Goal: Task Accomplishment & Management: Complete application form

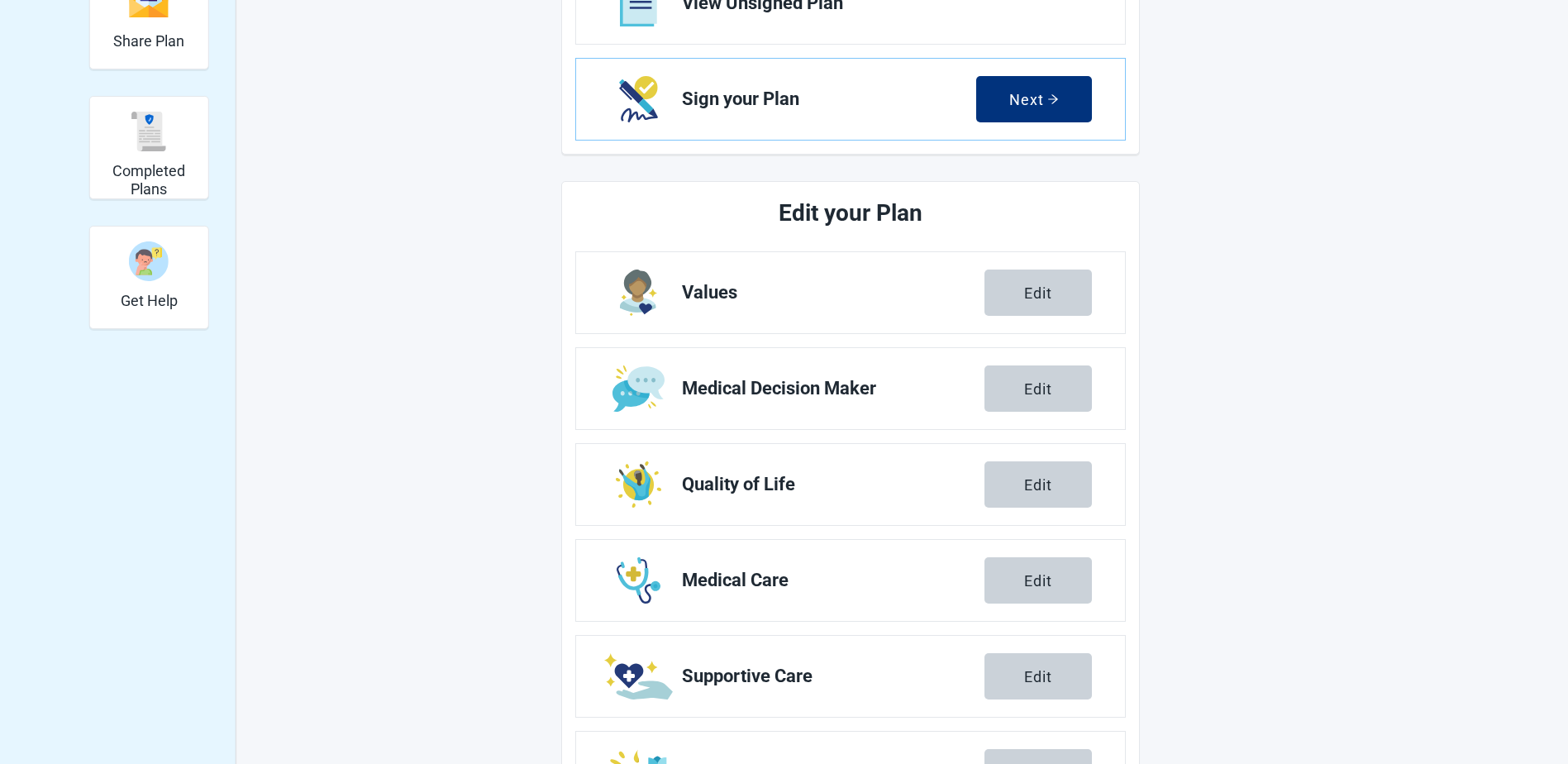
scroll to position [457, 0]
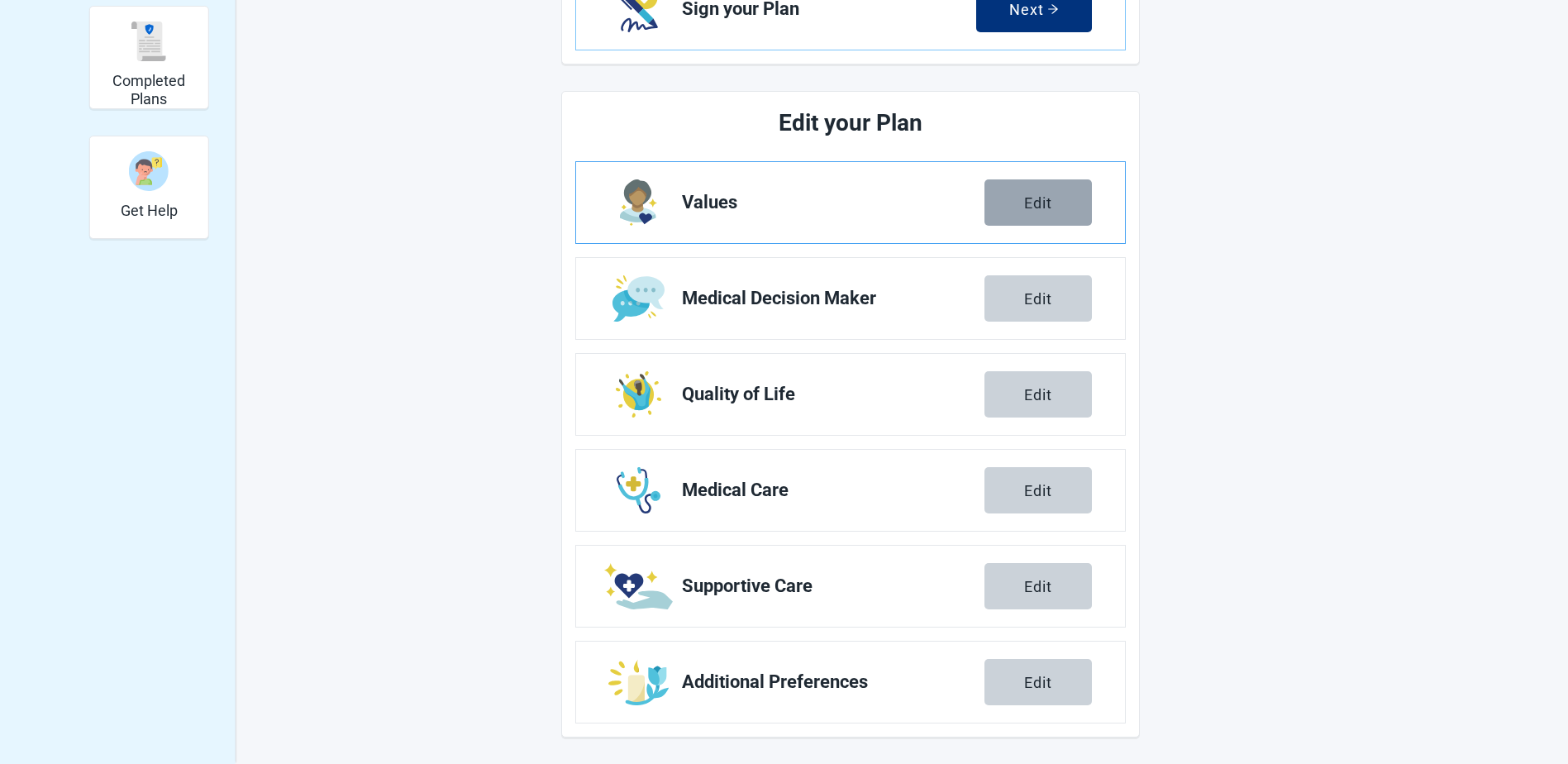
click at [1025, 194] on div "Edit" at bounding box center [1038, 203] width 28 height 16
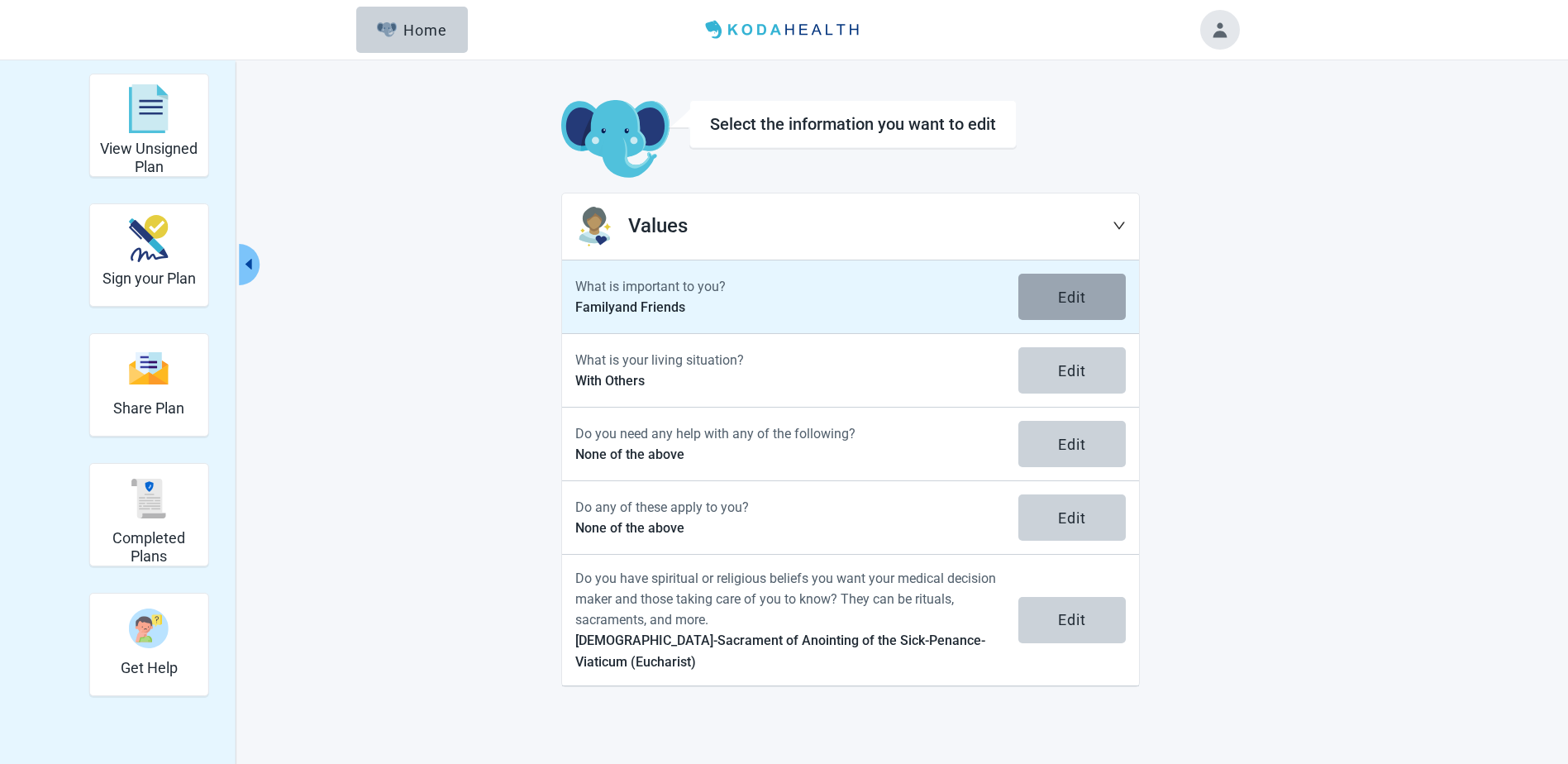
click at [1085, 295] on div "Edit" at bounding box center [1071, 297] width 28 height 16
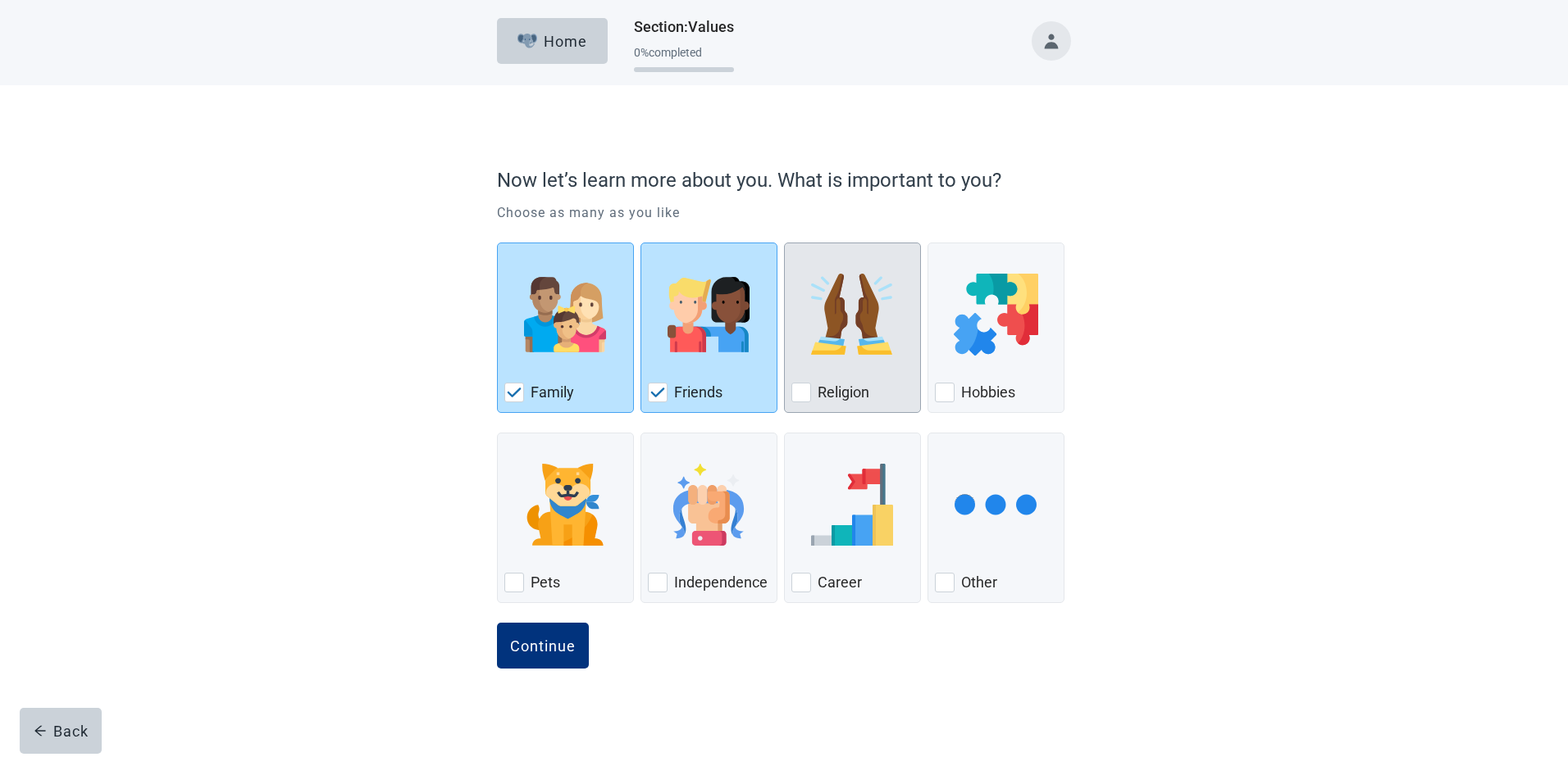
click at [795, 392] on div "Religion, checkbox, not checked" at bounding box center [801, 392] width 20 height 20
click at [784, 243] on input "Religion" at bounding box center [784, 242] width 1 height 1
checkbox input "true"
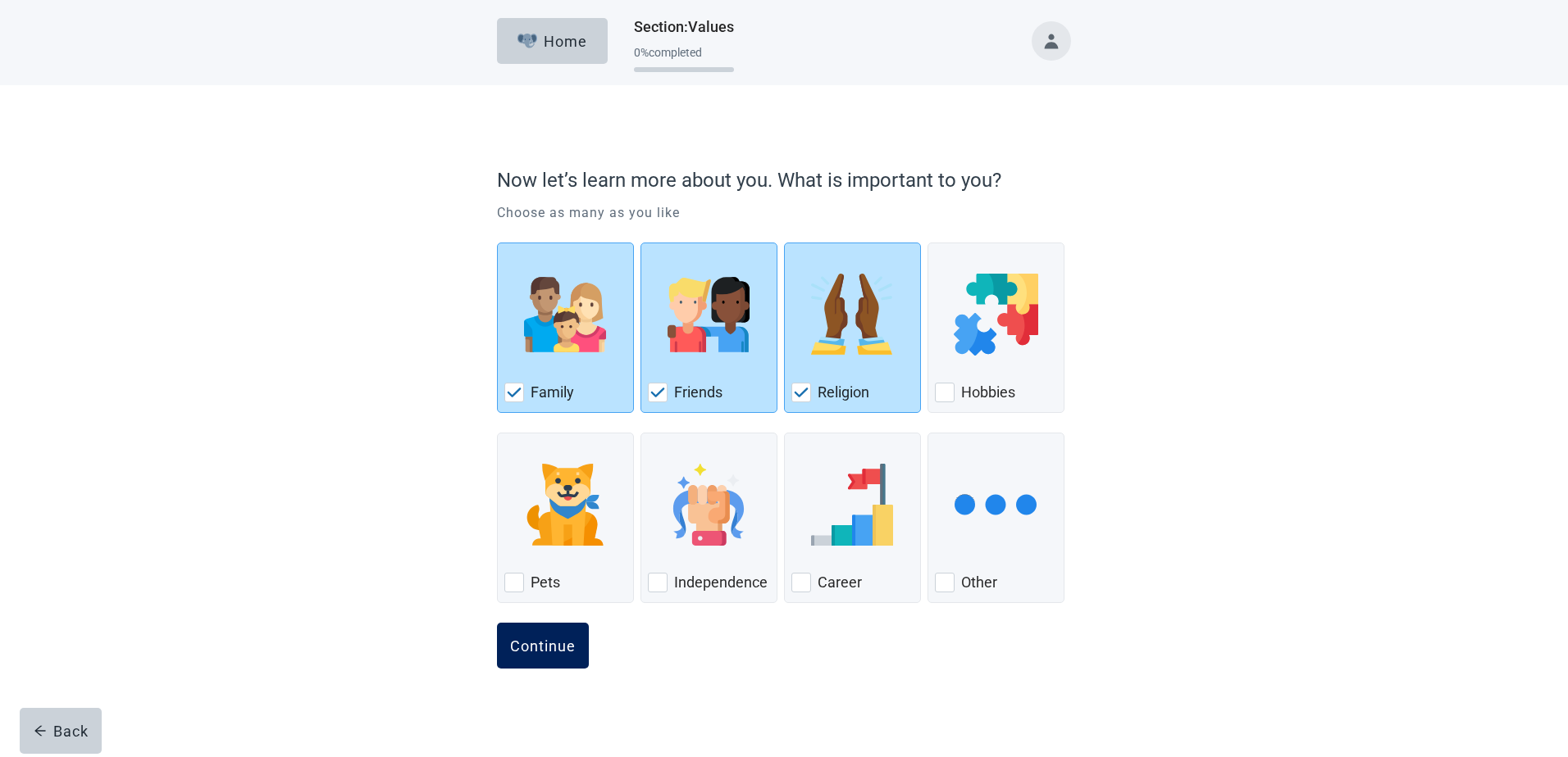
click at [545, 637] on div "Continue" at bounding box center [542, 645] width 66 height 16
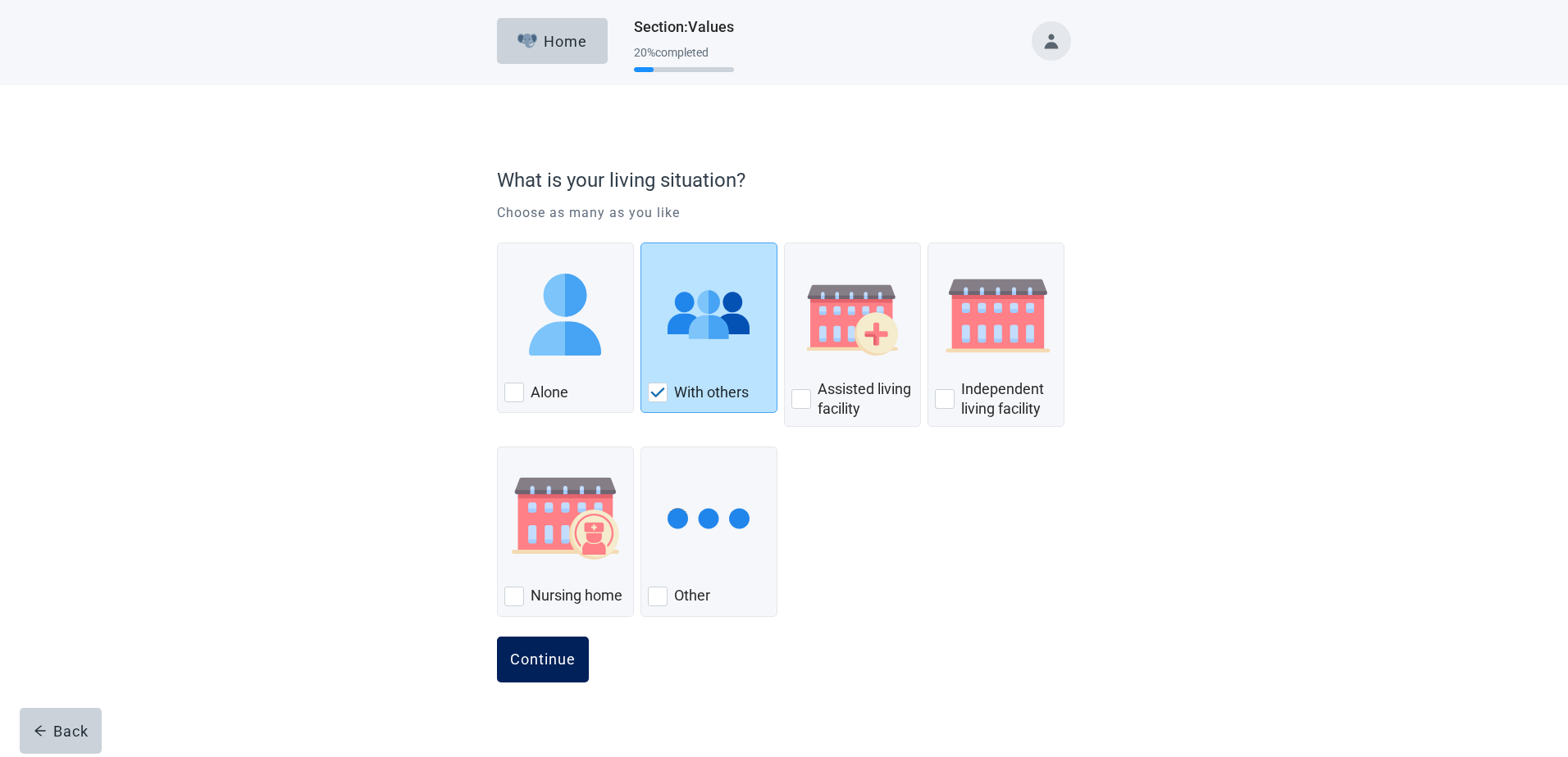
click at [549, 662] on div "Continue" at bounding box center [542, 660] width 66 height 16
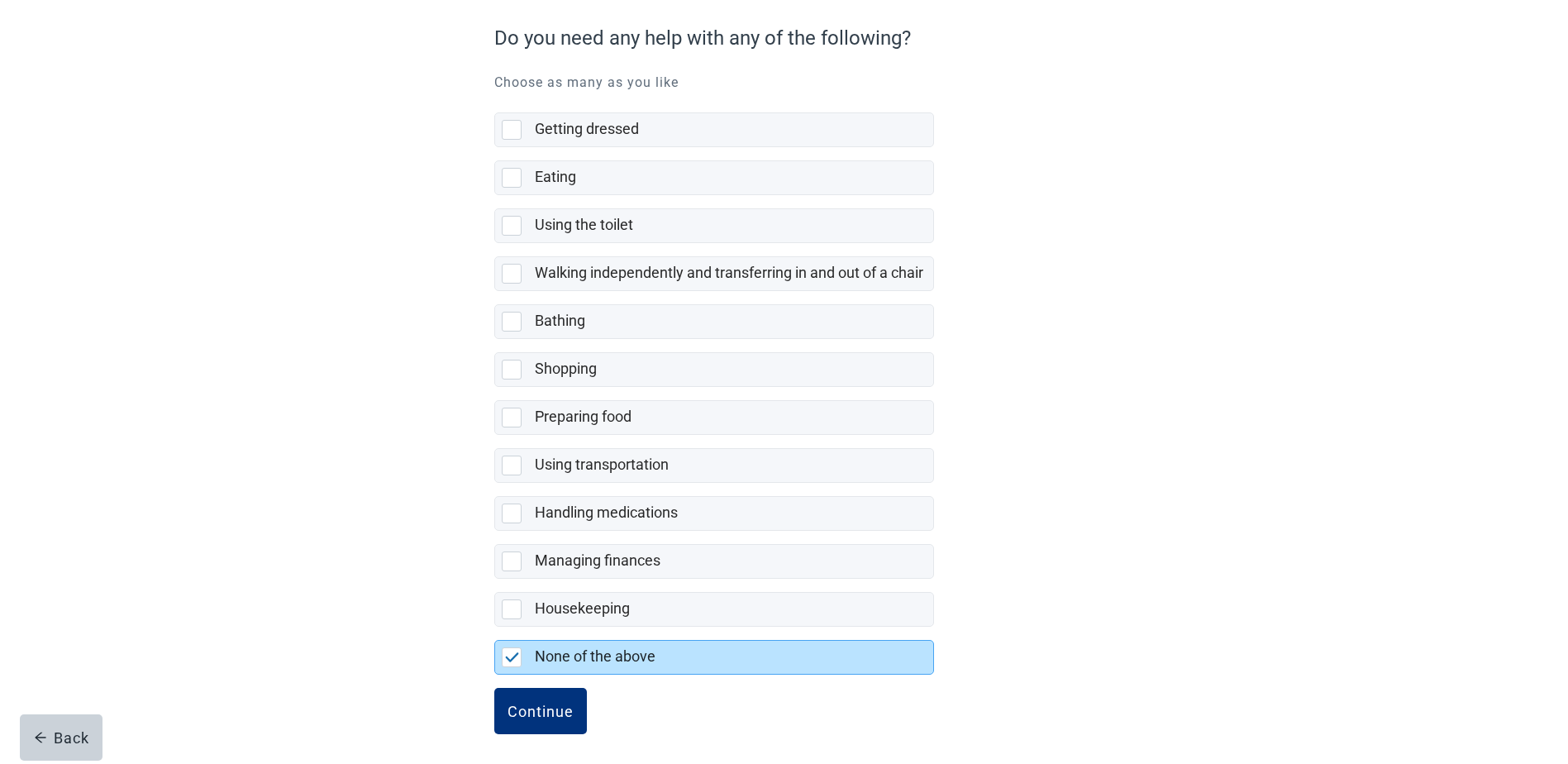
scroll to position [151, 0]
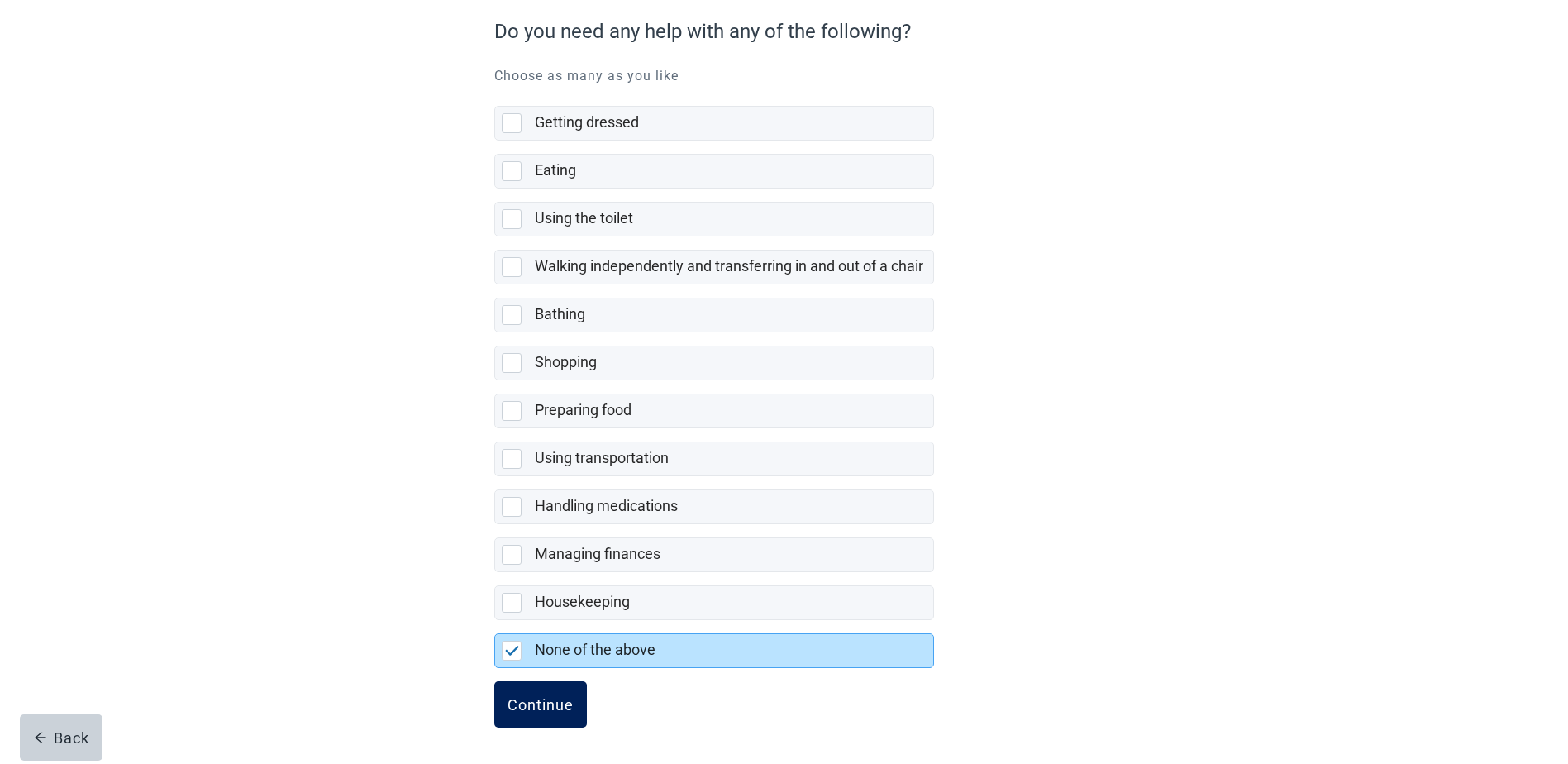
click at [557, 700] on div "Continue" at bounding box center [540, 704] width 66 height 16
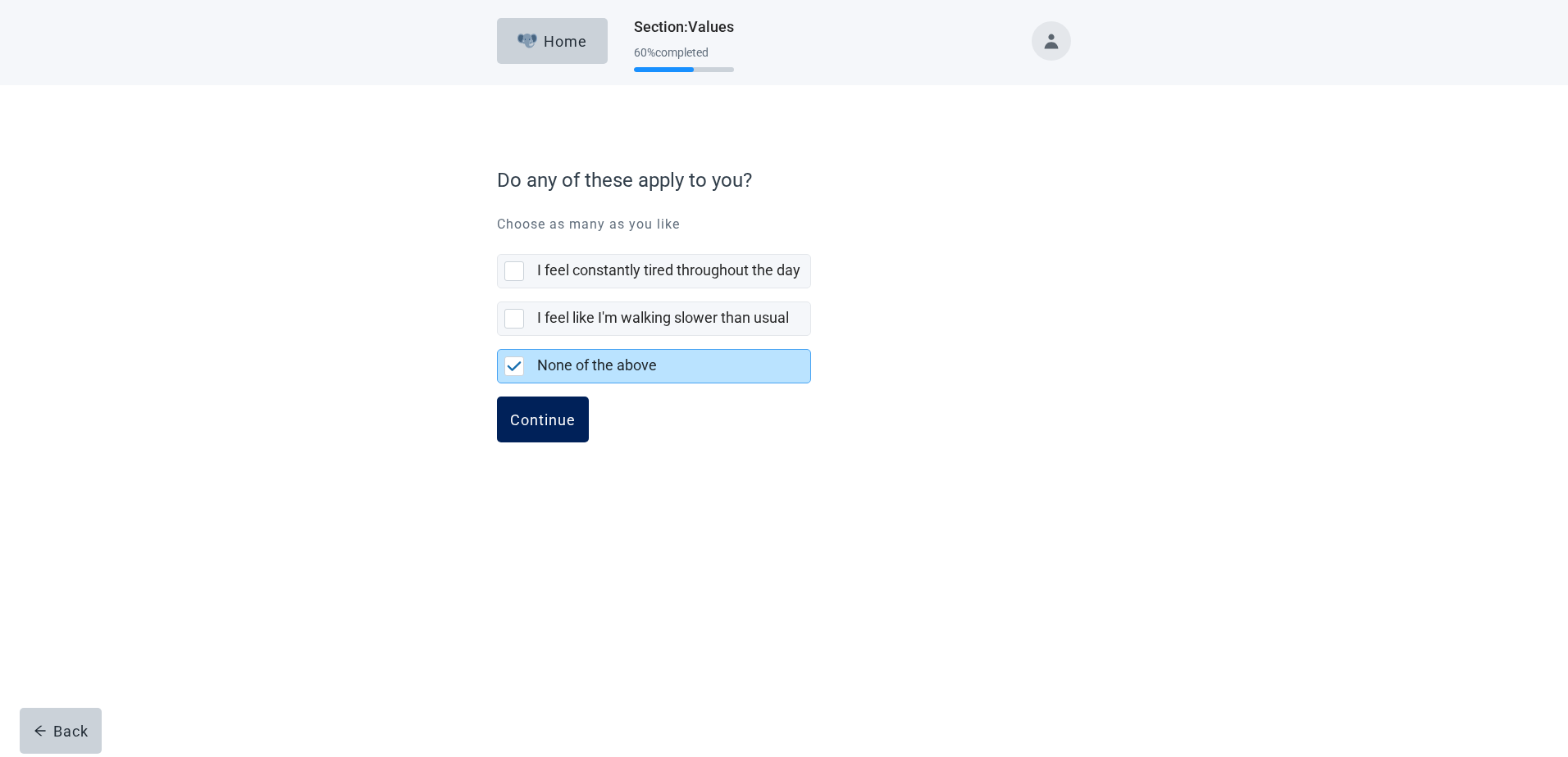
click at [547, 416] on div "Continue" at bounding box center [542, 419] width 66 height 16
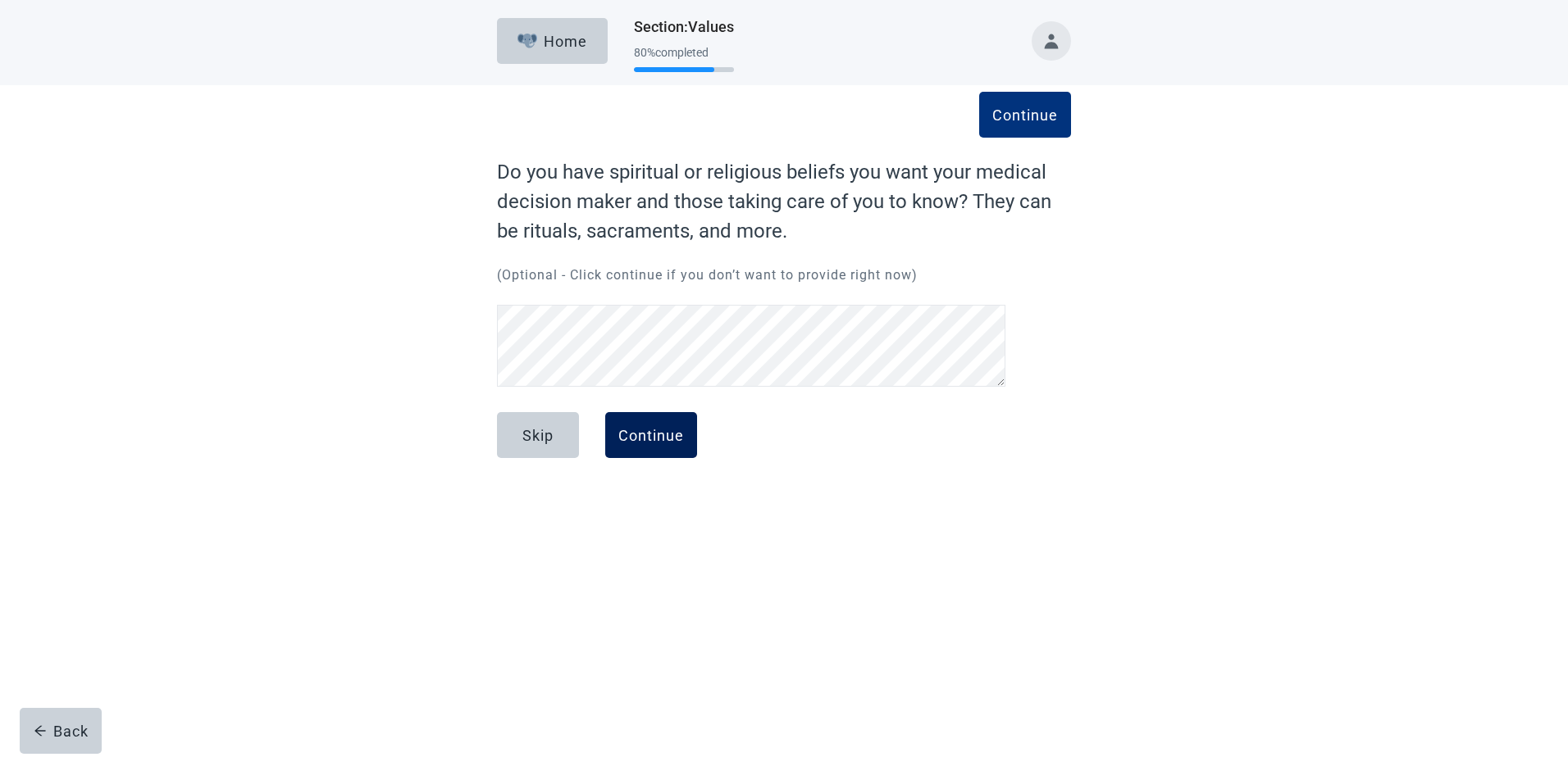
click at [635, 437] on div "Continue" at bounding box center [650, 435] width 66 height 16
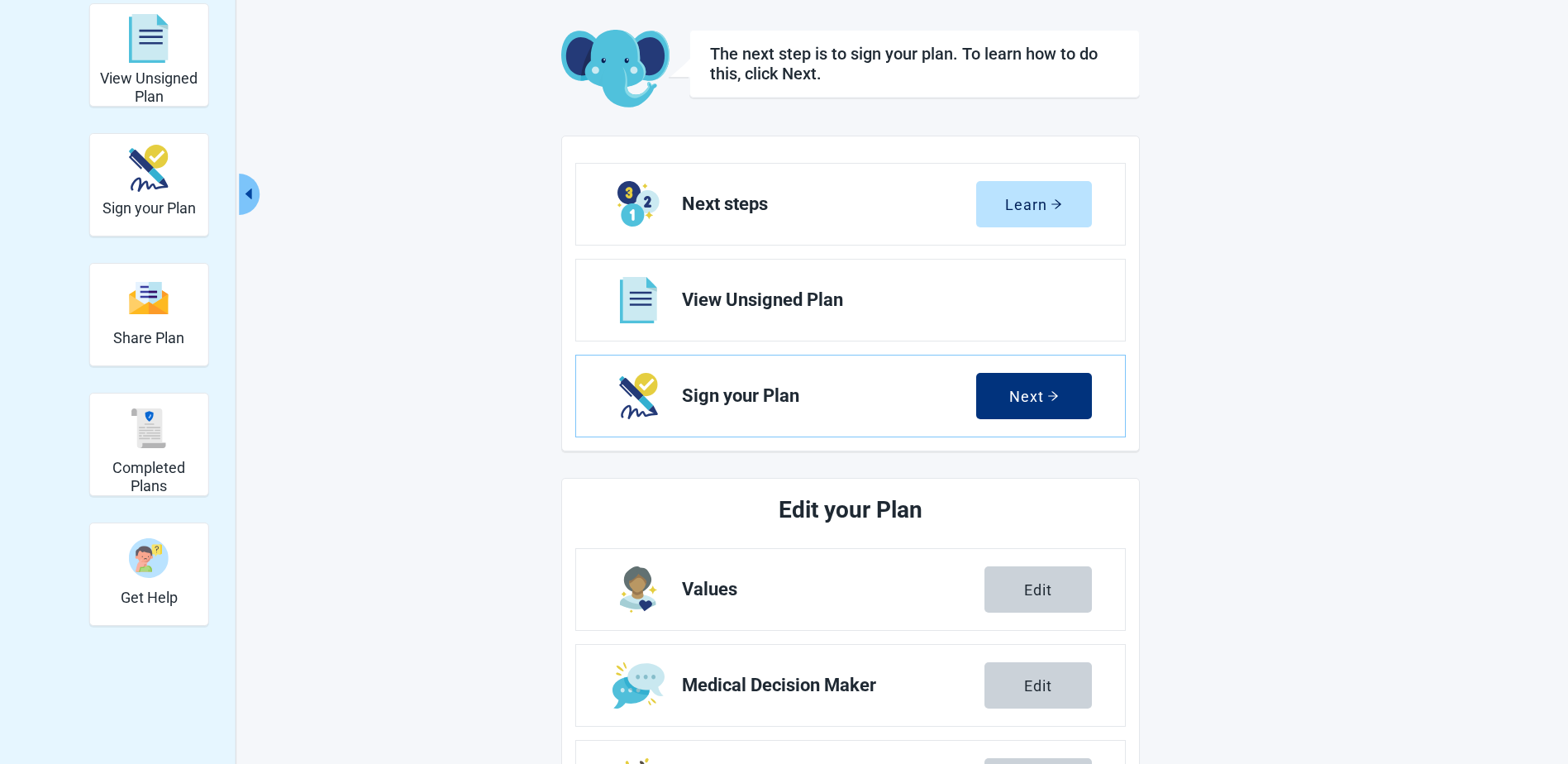
scroll to position [413, 0]
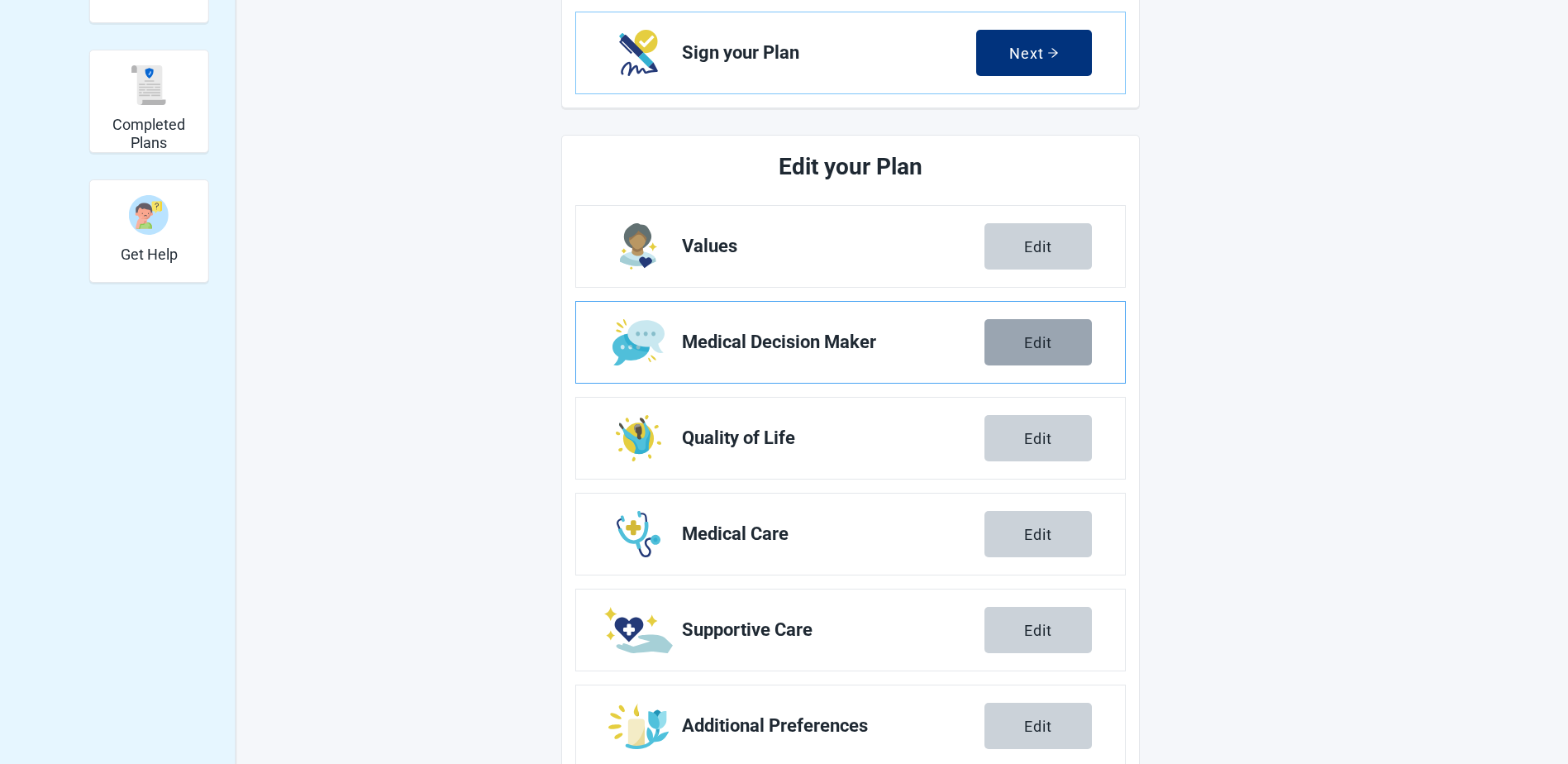
click at [1035, 343] on div "Edit" at bounding box center [1038, 342] width 28 height 16
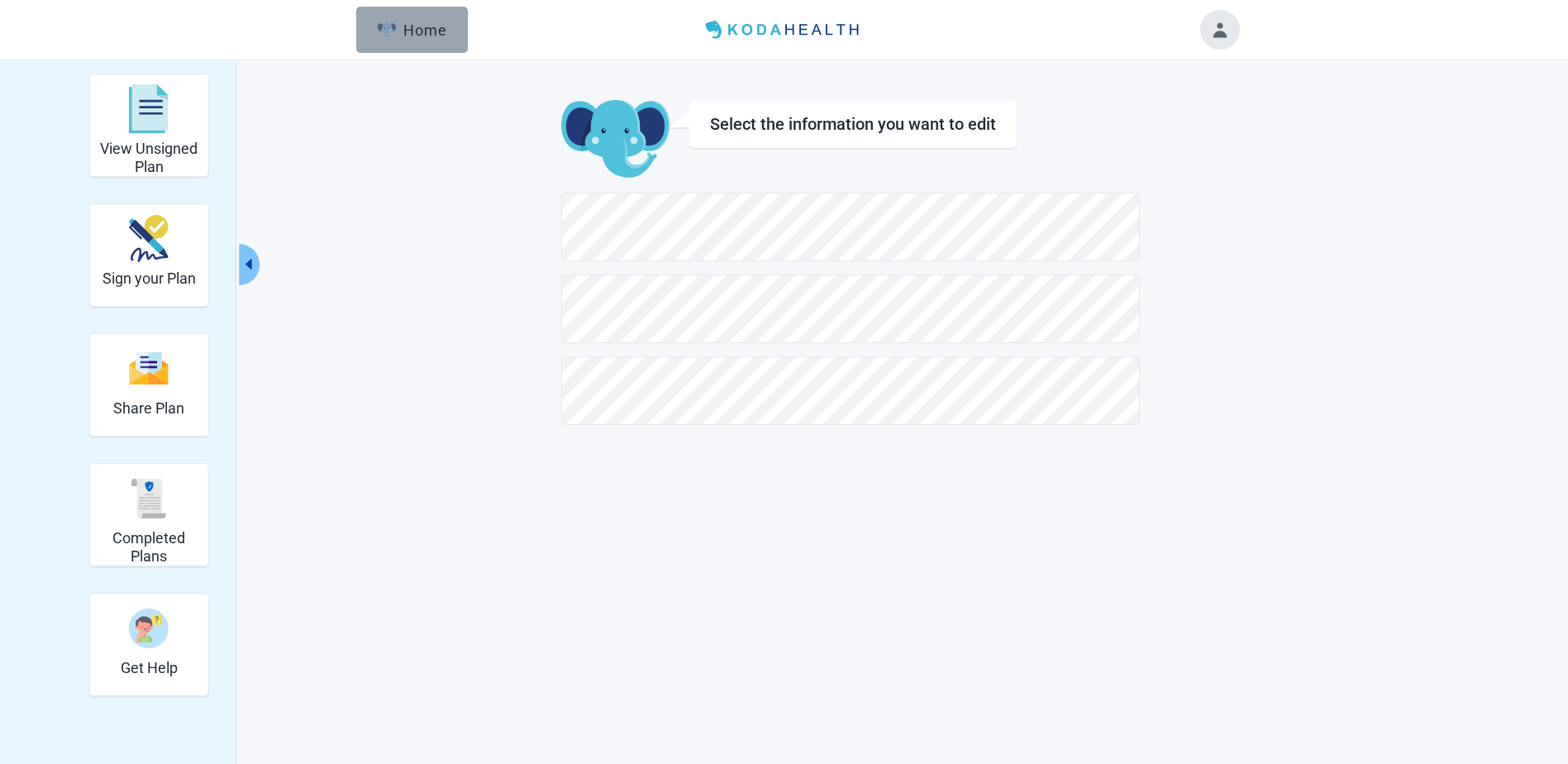
click at [439, 27] on div "Home" at bounding box center [412, 30] width 71 height 16
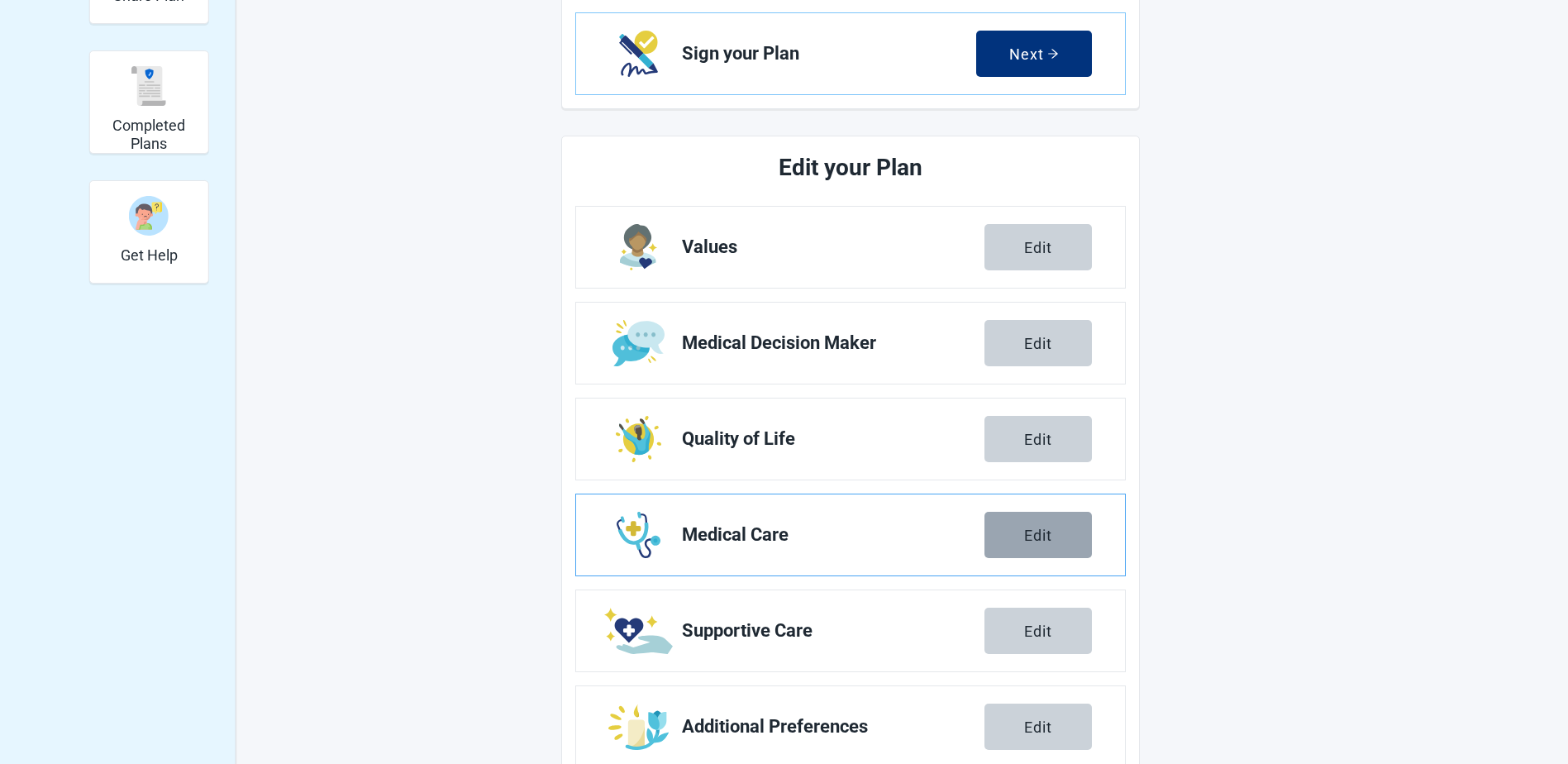
scroll to position [413, 0]
click at [1038, 434] on div "Edit" at bounding box center [1038, 438] width 28 height 16
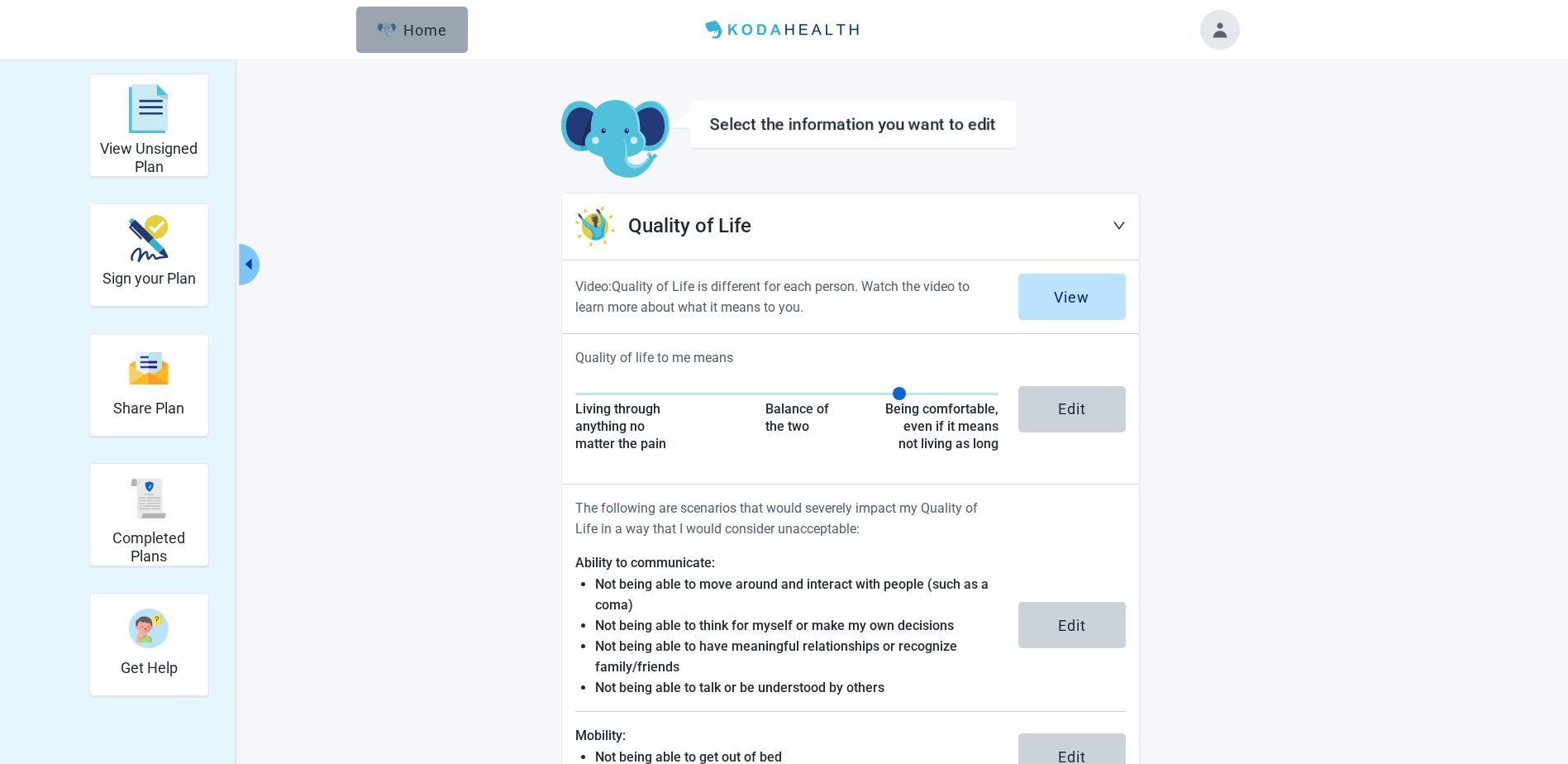
click at [425, 20] on button "Home" at bounding box center [411, 29] width 112 height 46
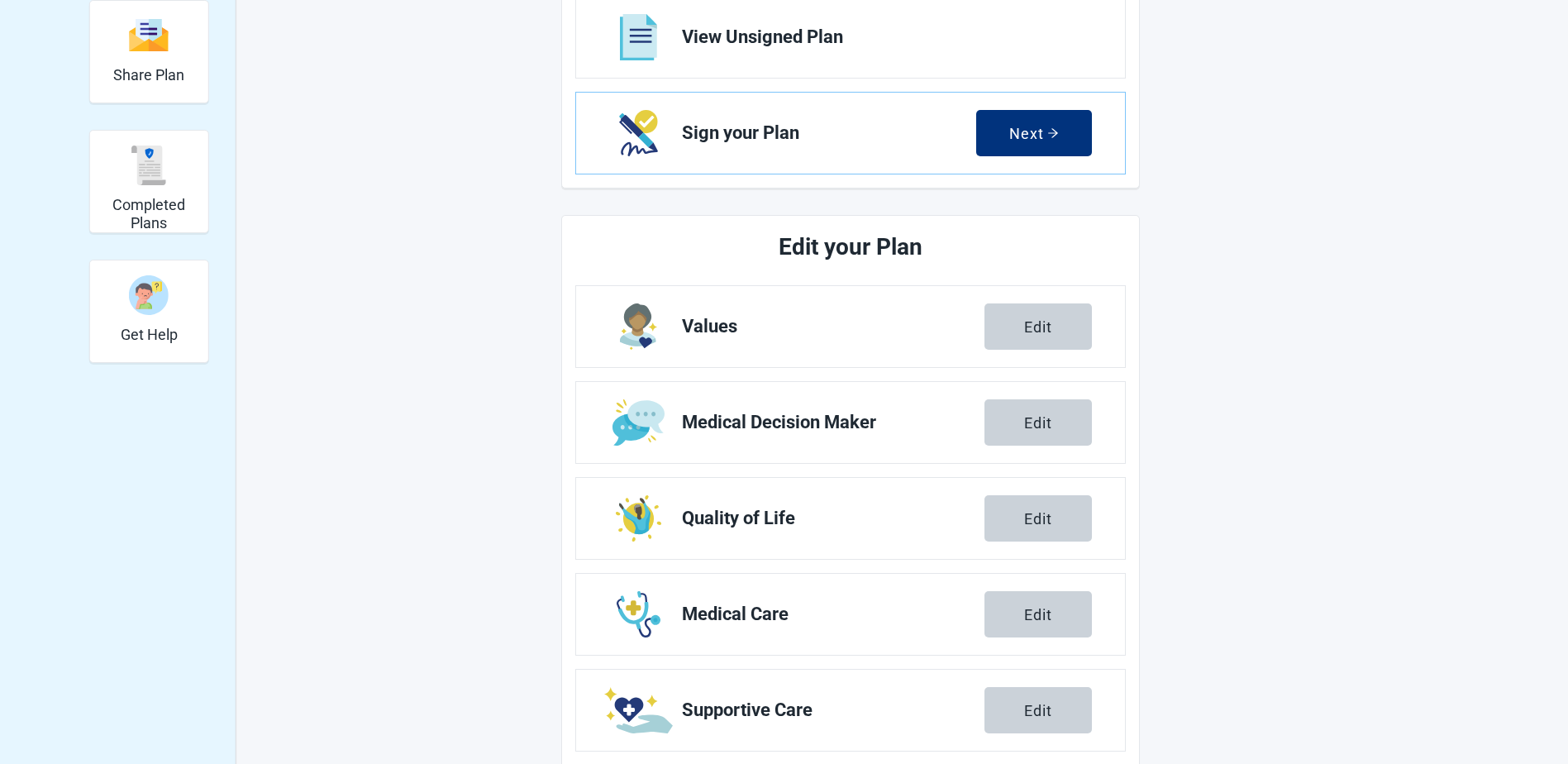
scroll to position [413, 0]
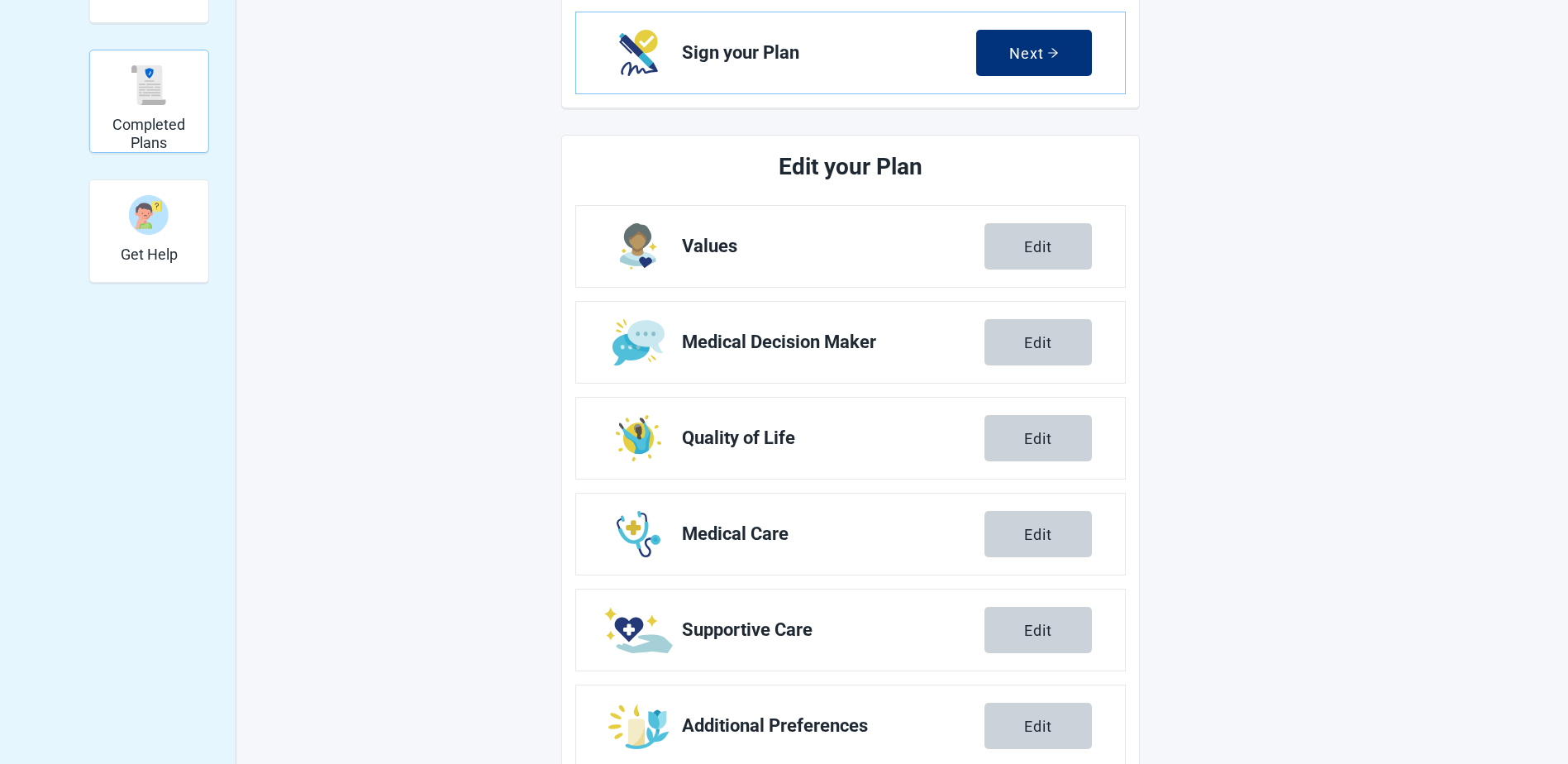
click at [171, 96] on div "Completed Plans" at bounding box center [150, 84] width 105 height 62
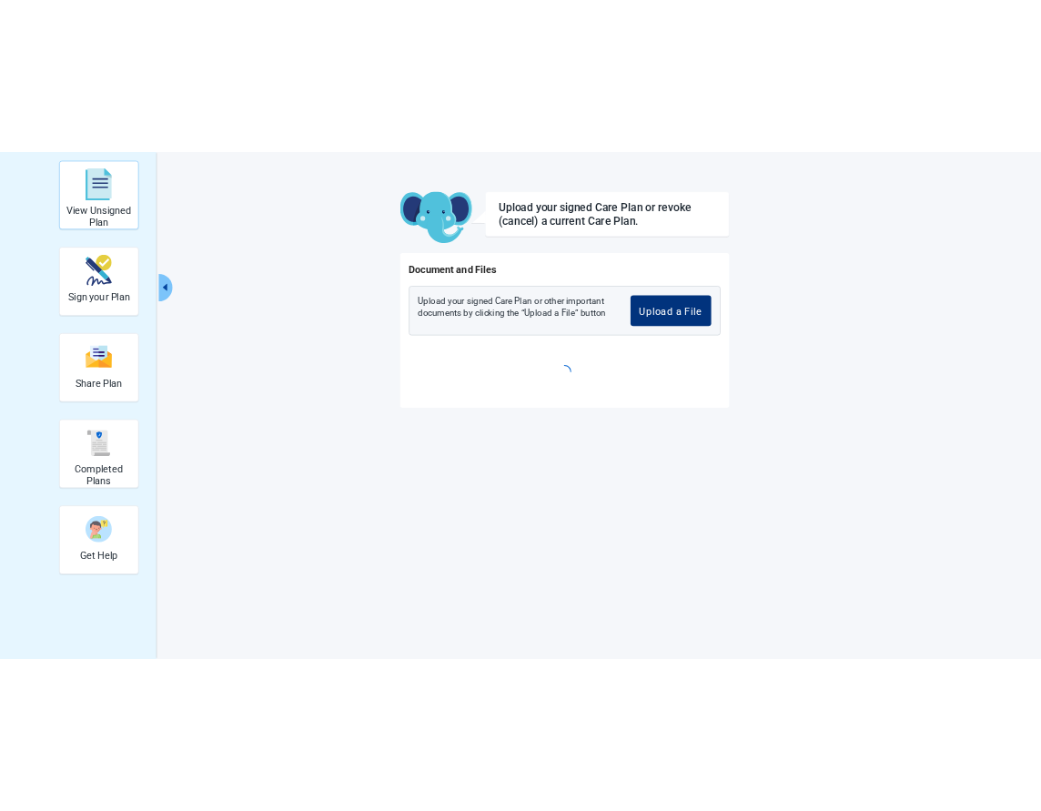
scroll to position [66, 0]
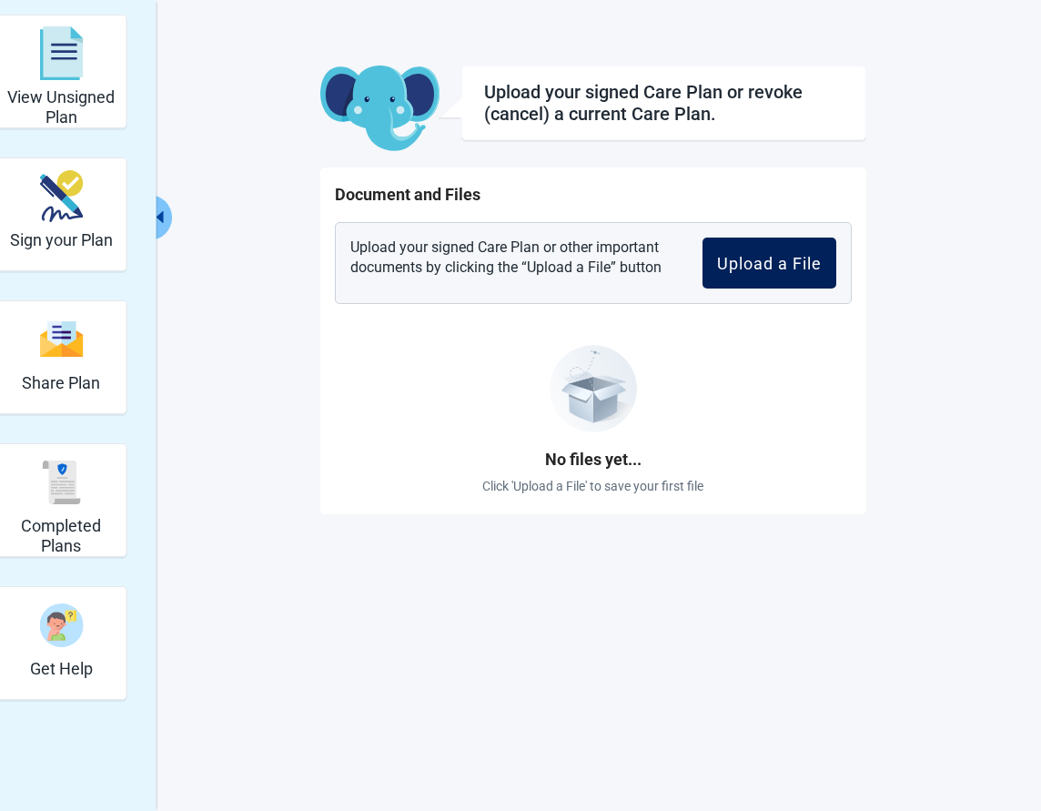
click at [764, 264] on div "Upload a File" at bounding box center [769, 263] width 105 height 18
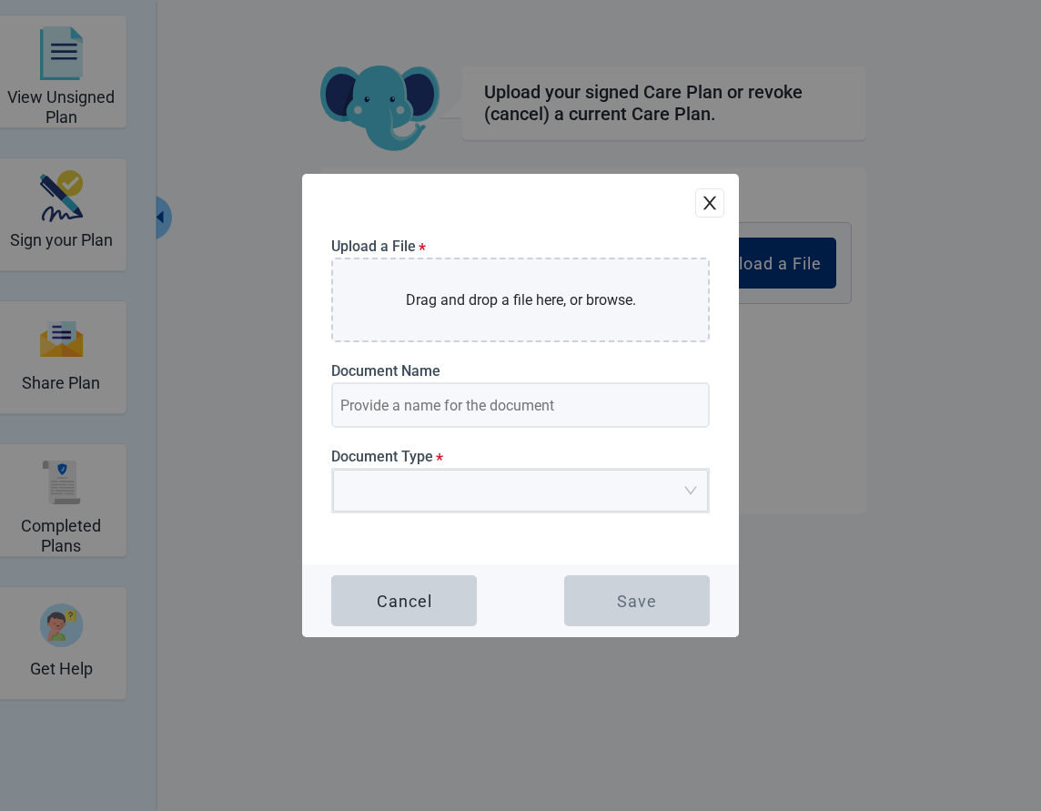
click at [715, 198] on icon "close" at bounding box center [710, 204] width 13 height 14
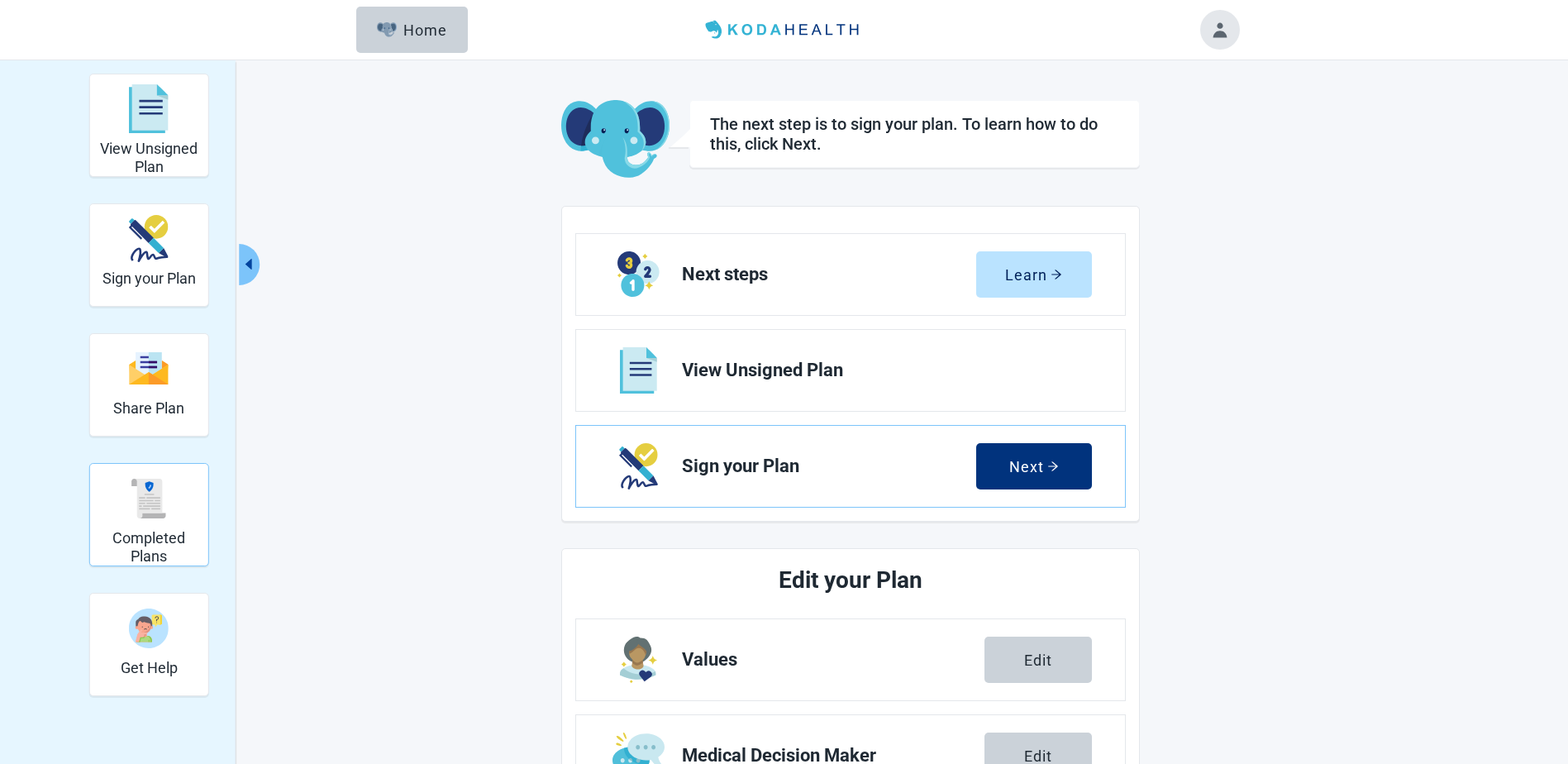
click at [132, 512] on img "Completed Plans" at bounding box center [149, 499] width 40 height 40
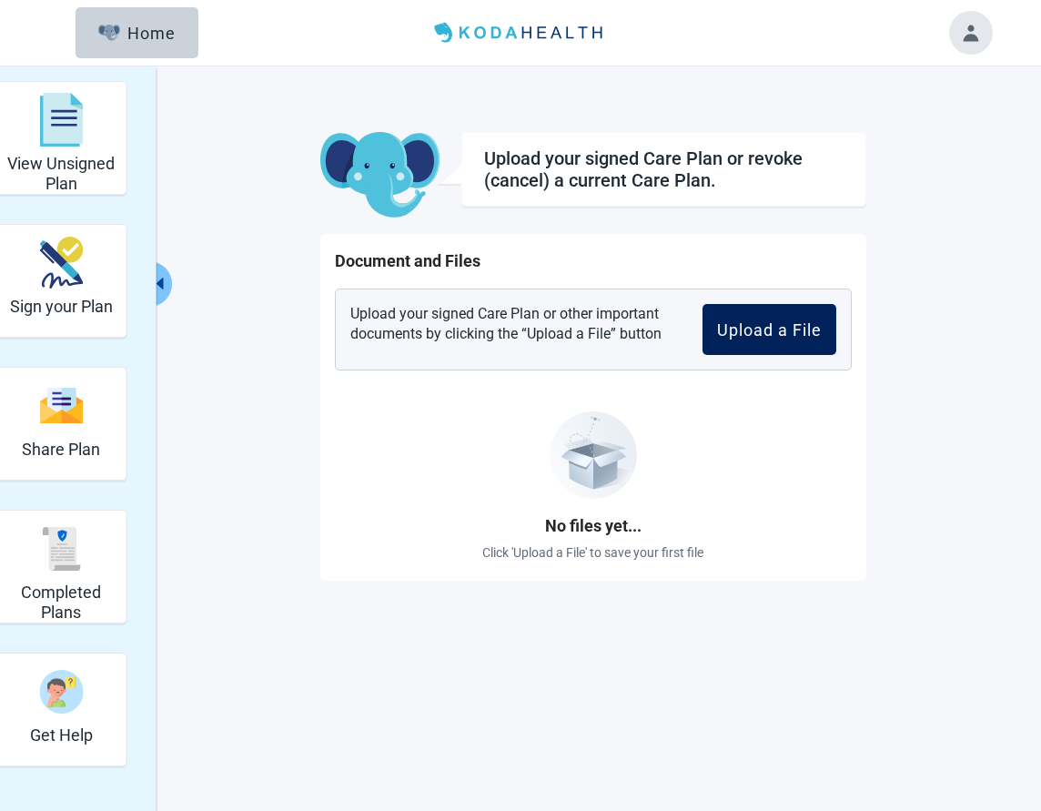
click at [750, 324] on div "Upload a File" at bounding box center [769, 329] width 105 height 18
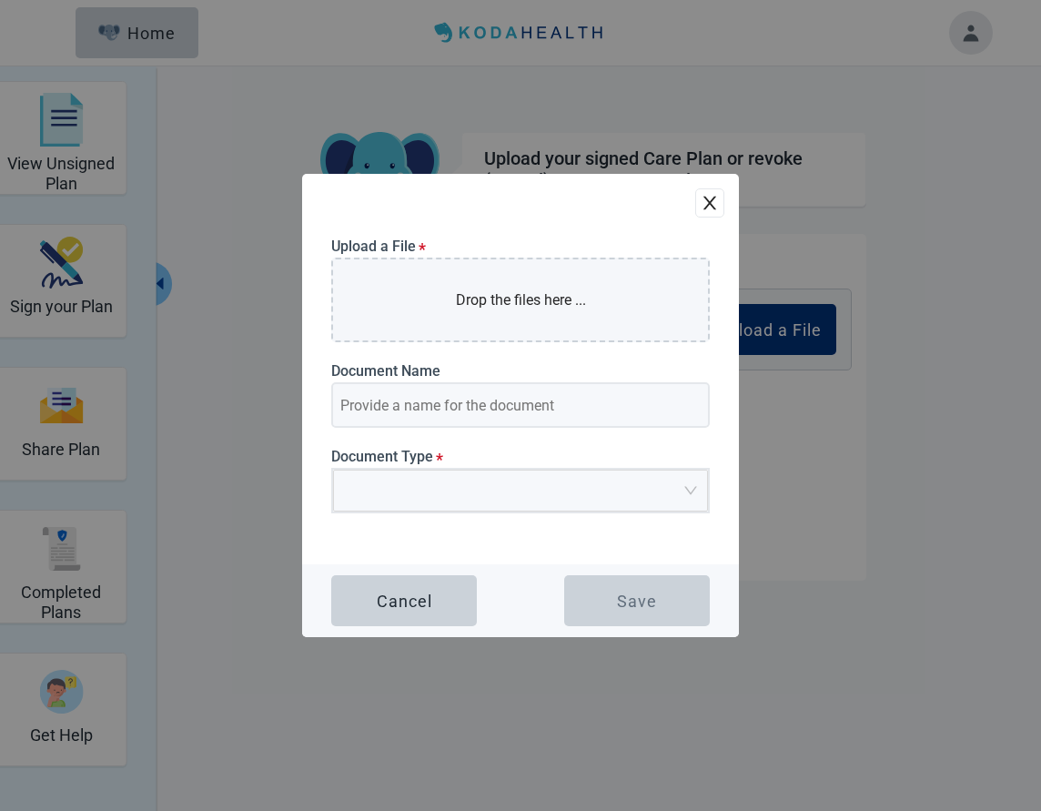
type input "Linda Fogarty Plan 2025"
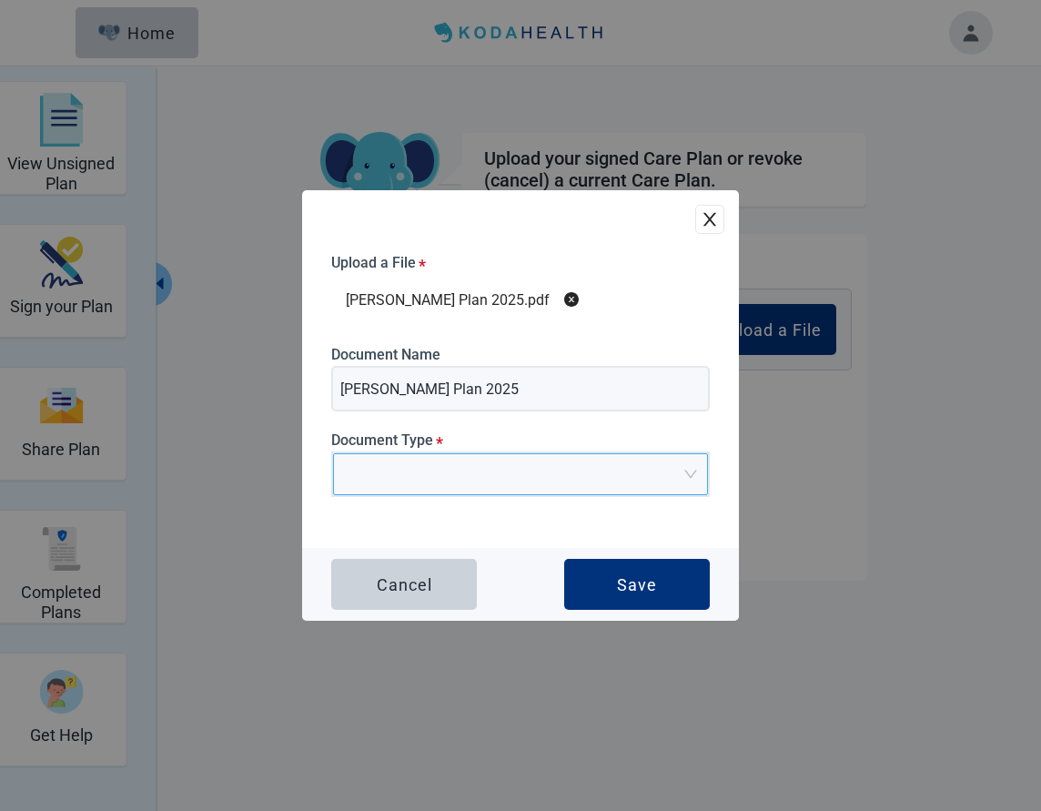
click at [694, 474] on div "Main content" at bounding box center [520, 474] width 375 height 42
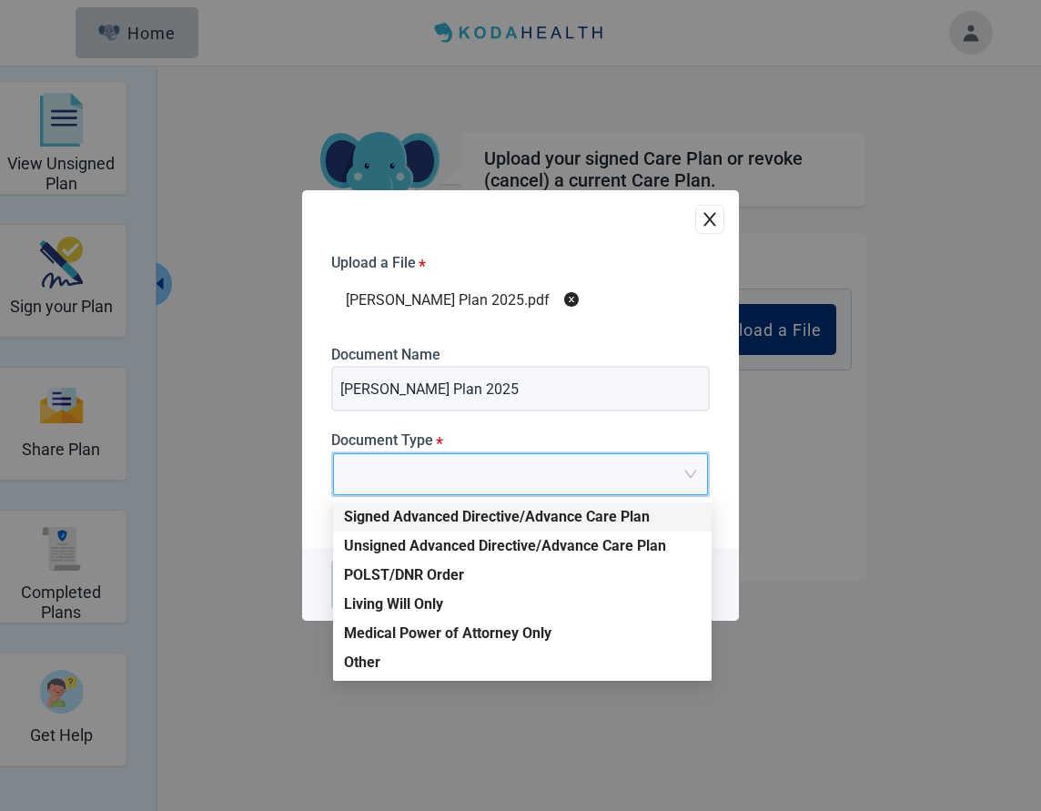
click at [432, 515] on div "Signed Advanced Directive/Advance Care Plan" at bounding box center [522, 517] width 357 height 20
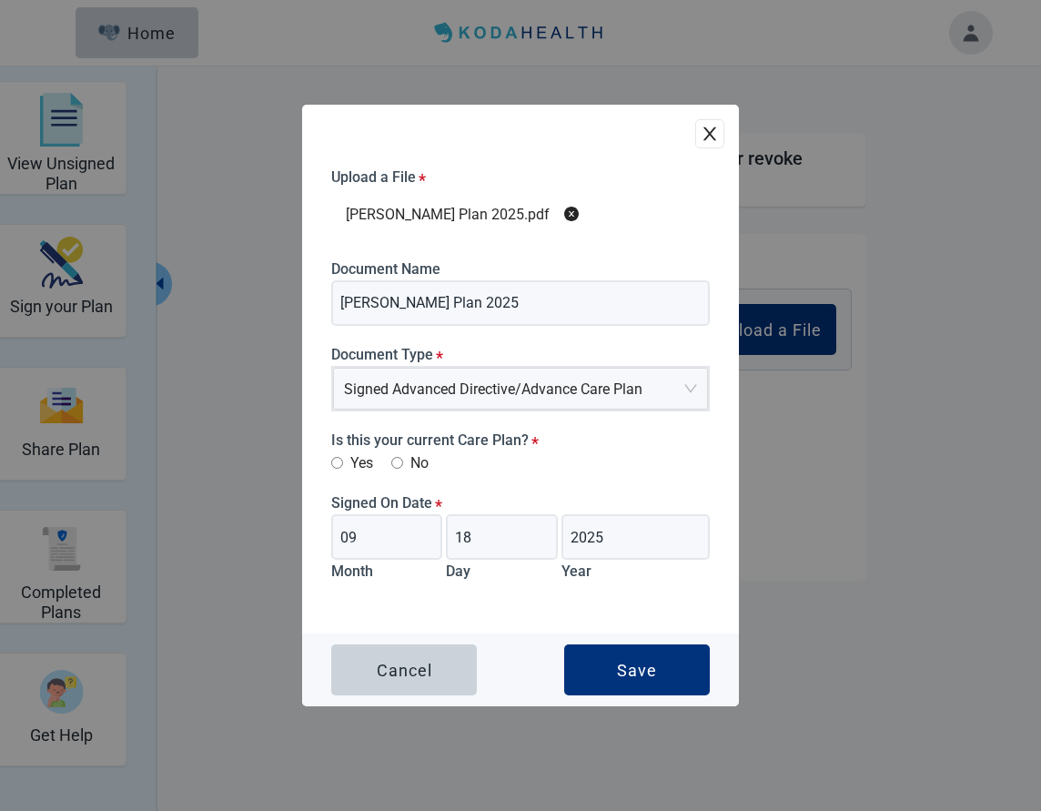
click at [339, 461] on input "Yes" at bounding box center [337, 463] width 12 height 12
radio input "true"
click at [602, 674] on button "Save" at bounding box center [637, 670] width 146 height 51
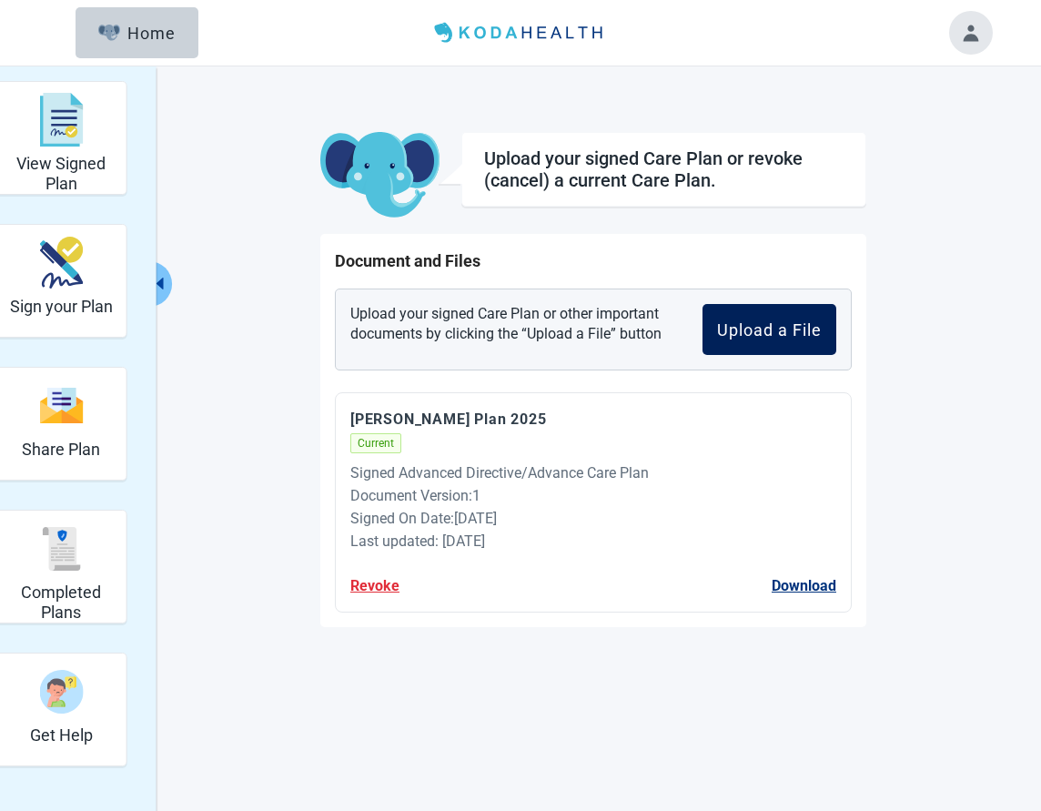
click at [722, 331] on div "Upload a File" at bounding box center [769, 329] width 105 height 18
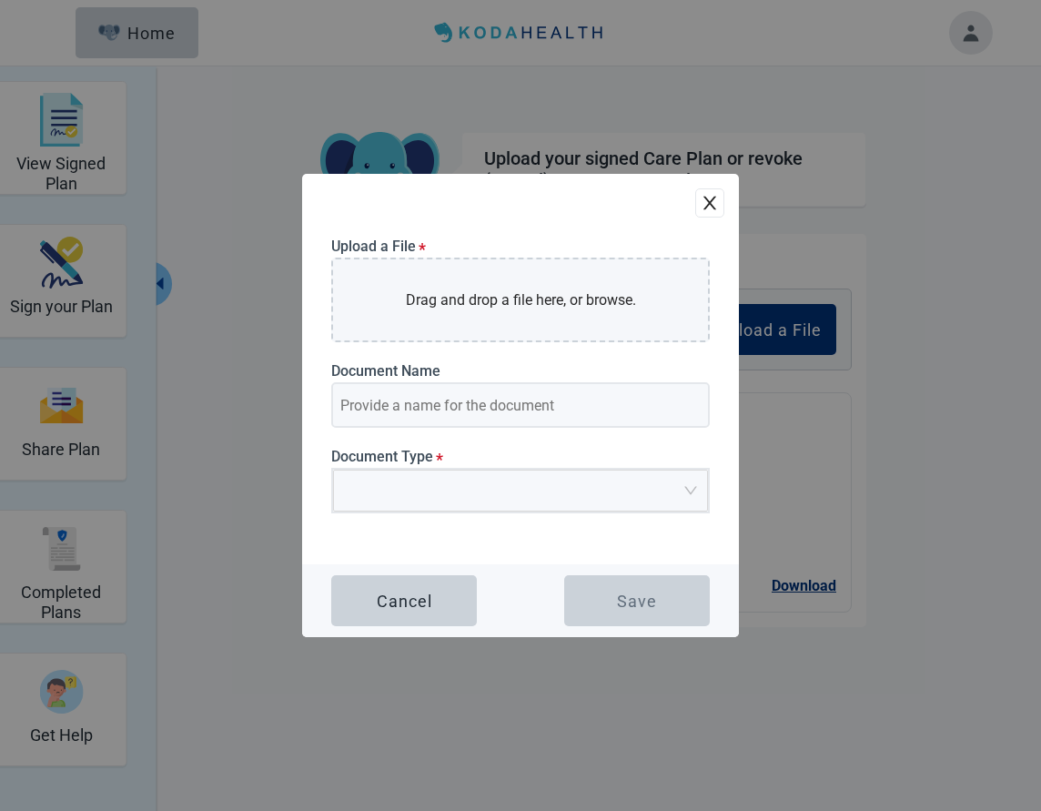
click at [713, 194] on icon "close" at bounding box center [710, 203] width 18 height 18
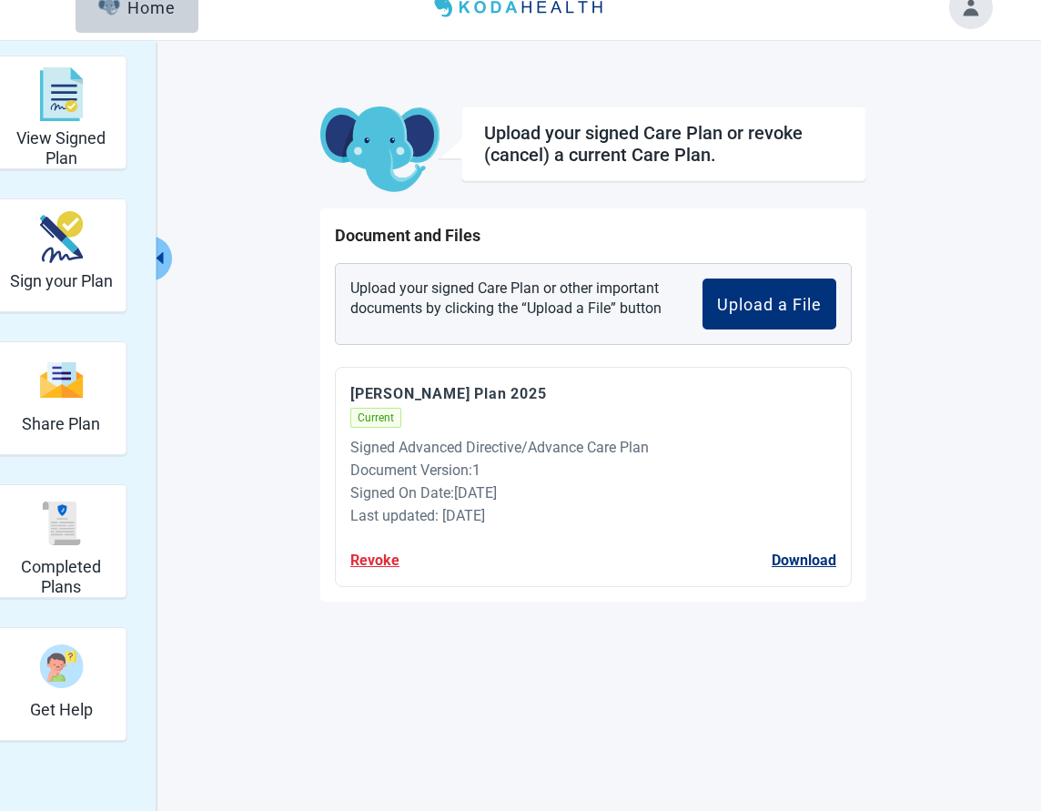
scroll to position [66, 0]
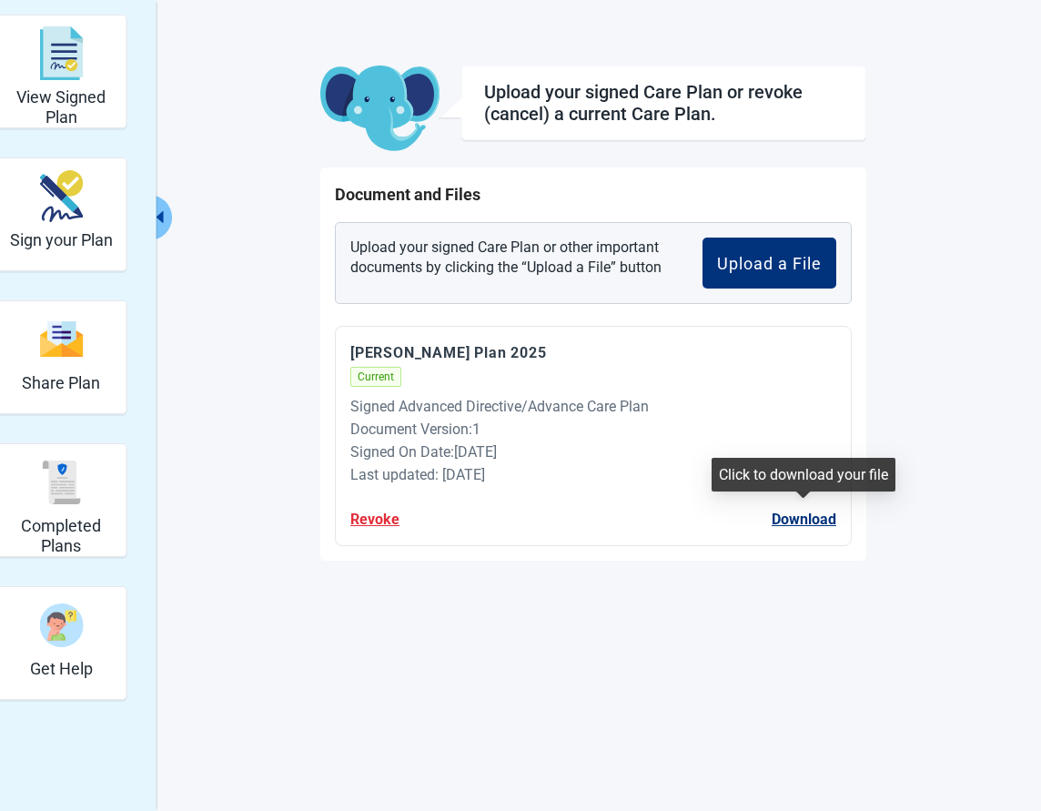
click at [793, 520] on button "Download" at bounding box center [804, 519] width 65 height 23
click at [90, 499] on div "Completed Plans" at bounding box center [62, 482] width 116 height 68
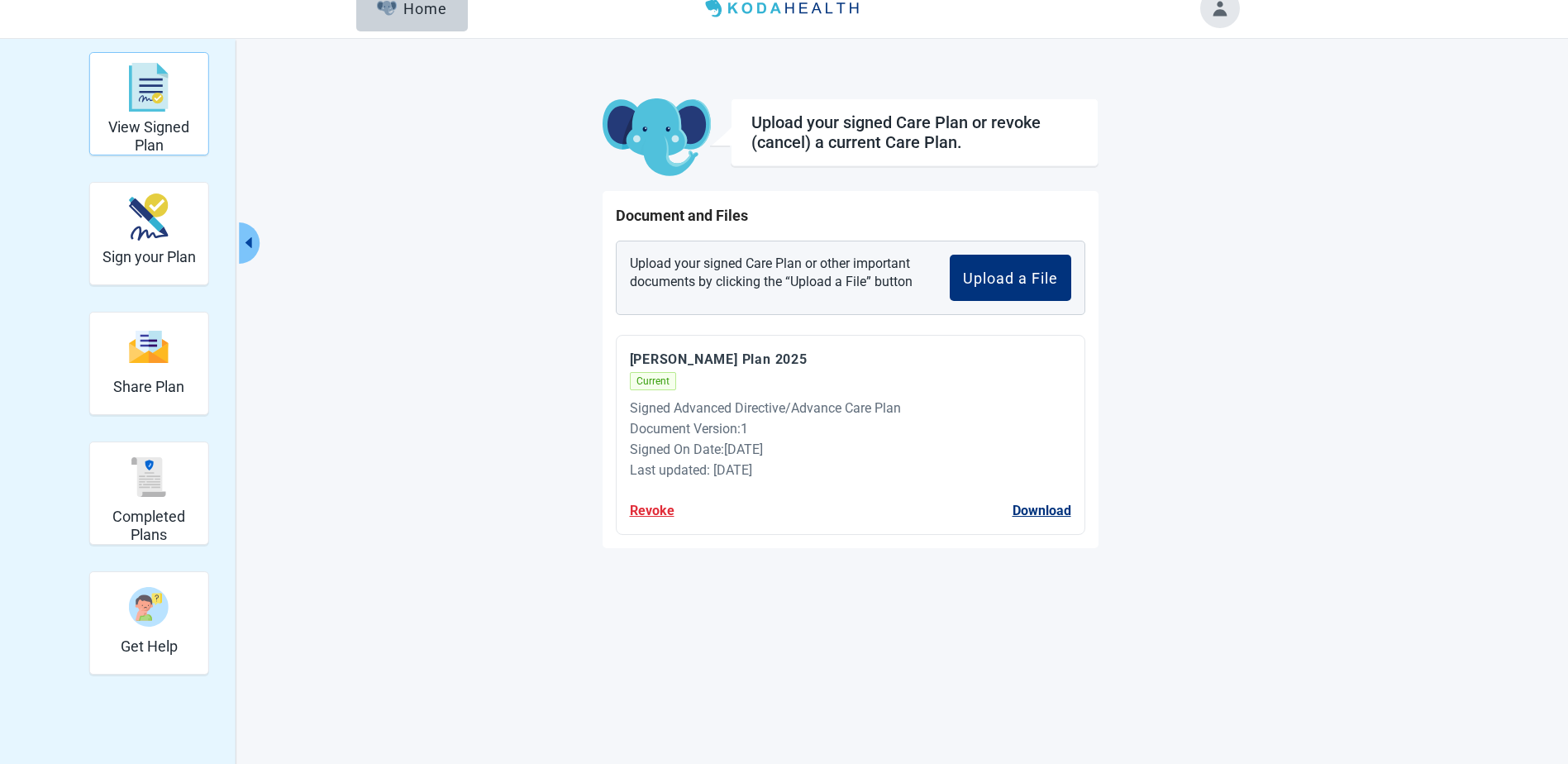
scroll to position [0, 0]
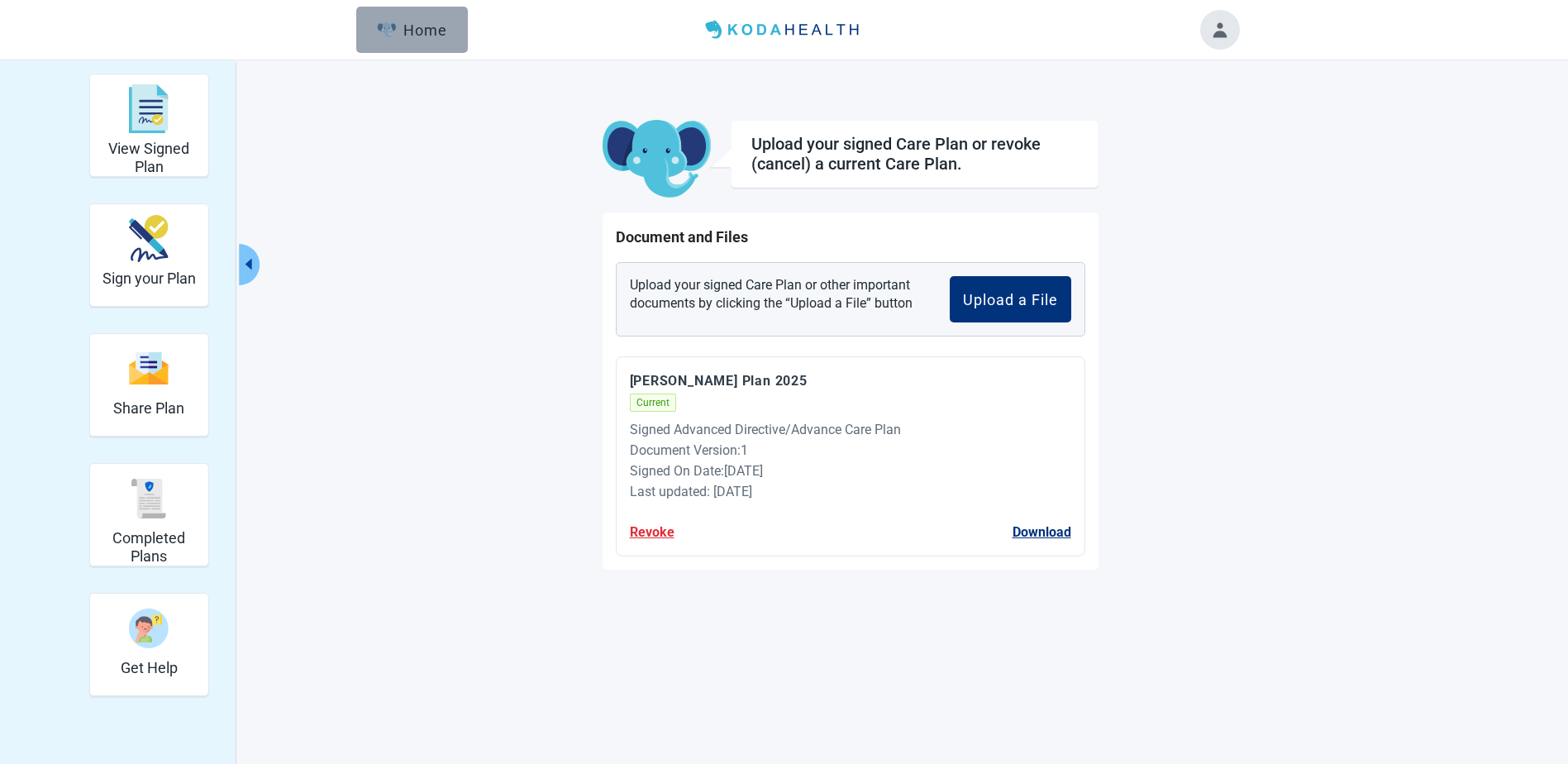
click at [439, 24] on div "Home" at bounding box center [412, 30] width 71 height 16
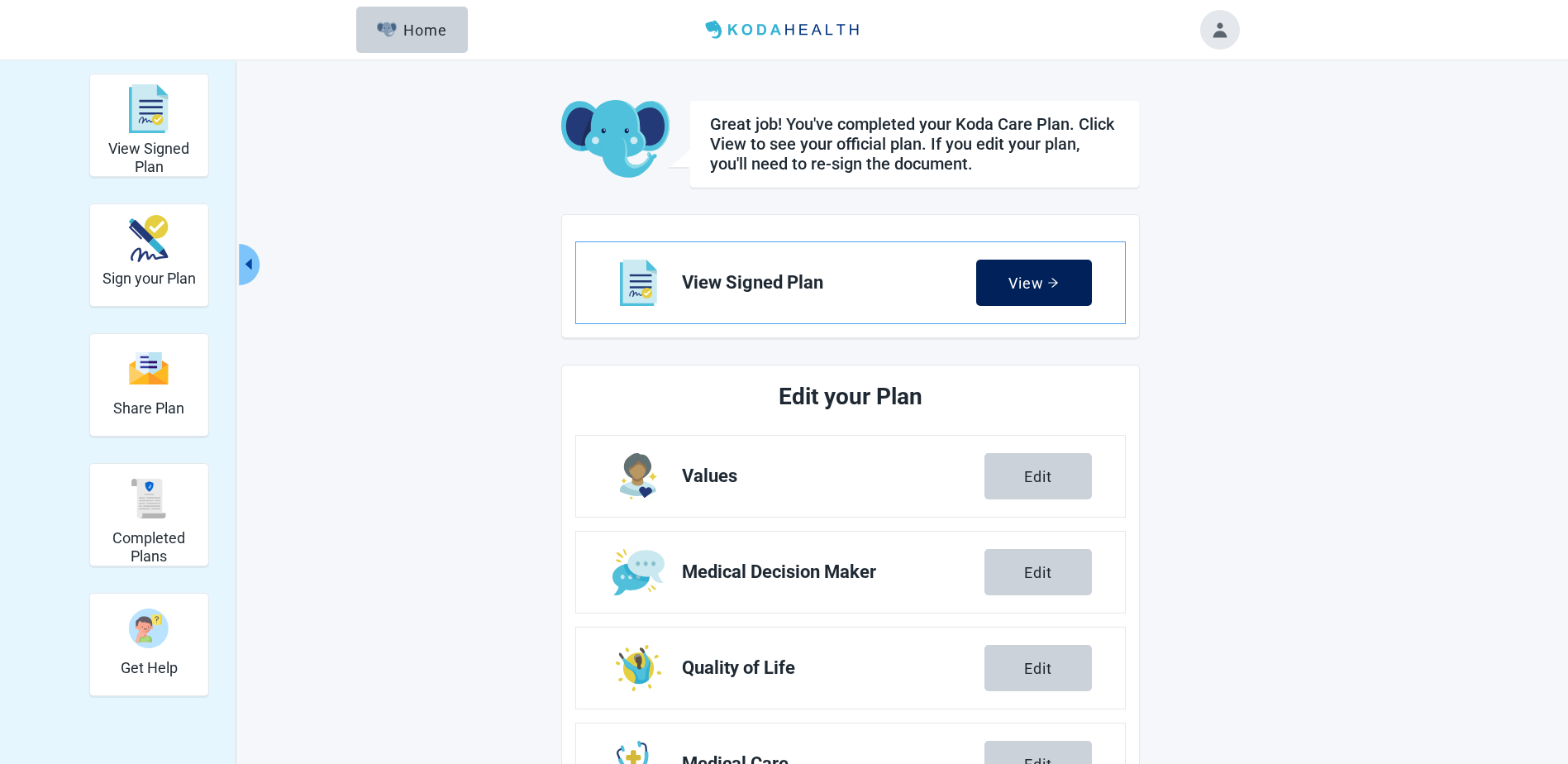
click at [1031, 281] on div "View" at bounding box center [1034, 283] width 51 height 16
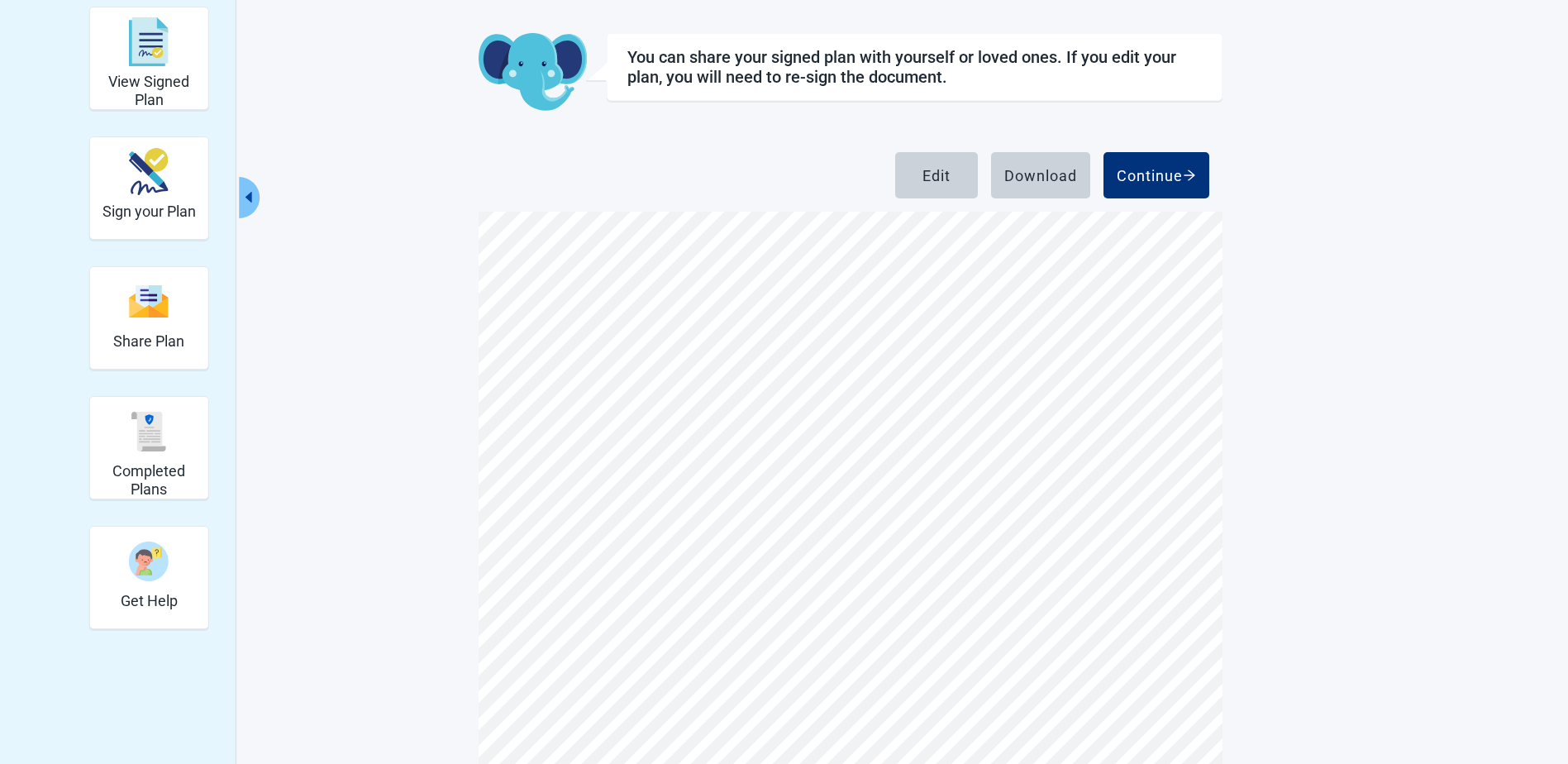
scroll to position [152, 0]
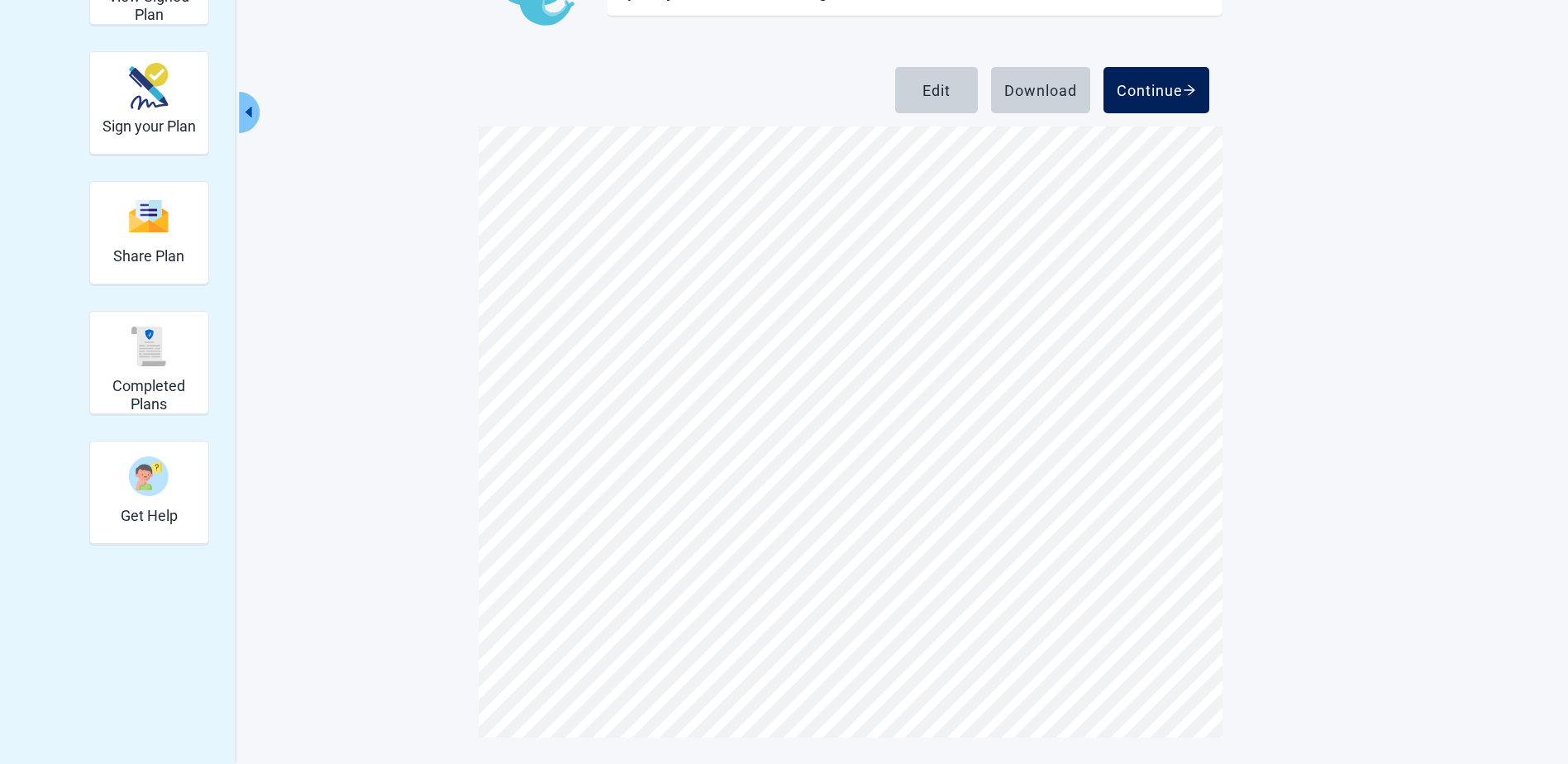
click at [1142, 93] on div "Continue" at bounding box center [1156, 90] width 79 height 16
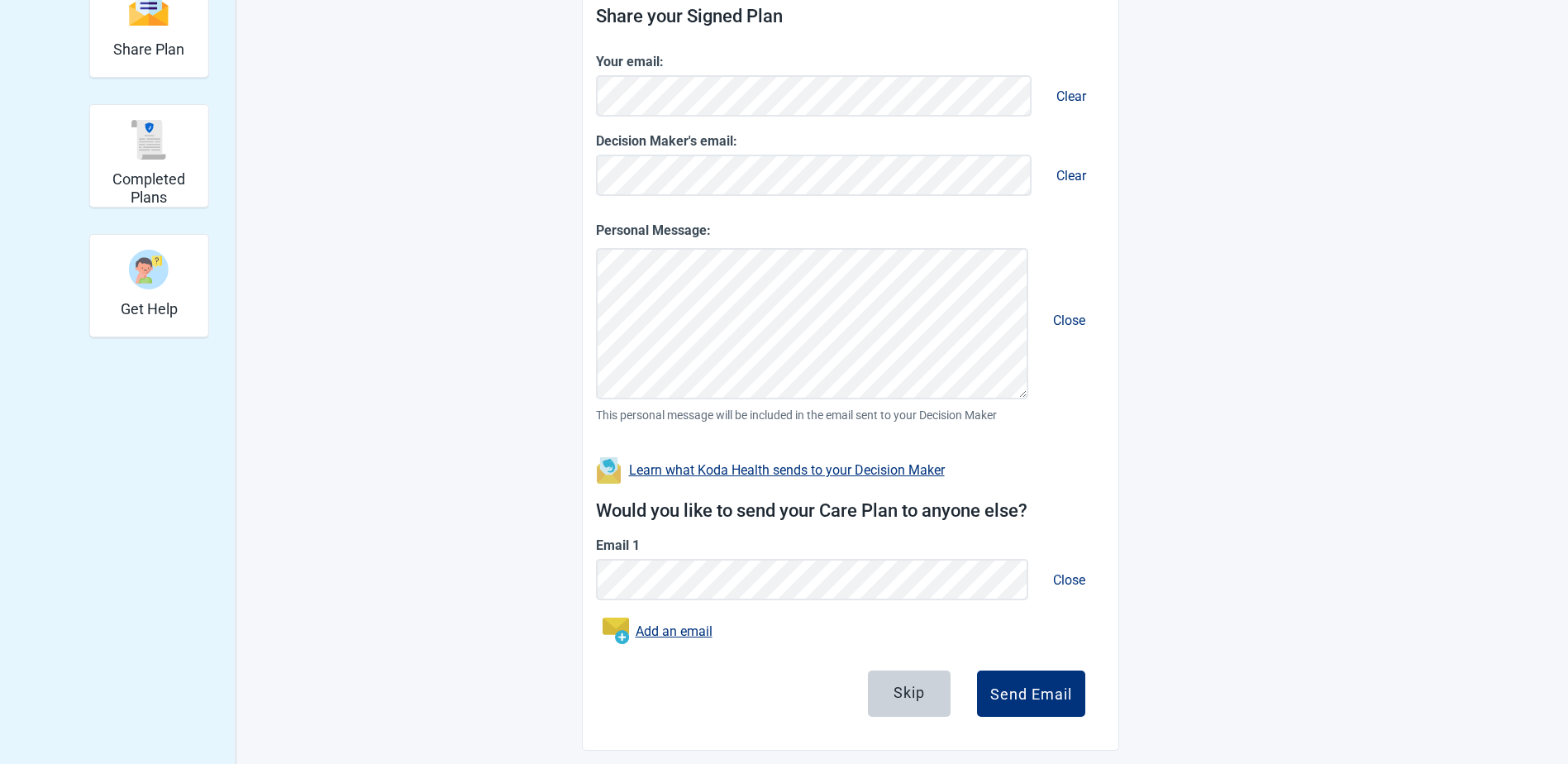
scroll to position [372, 0]
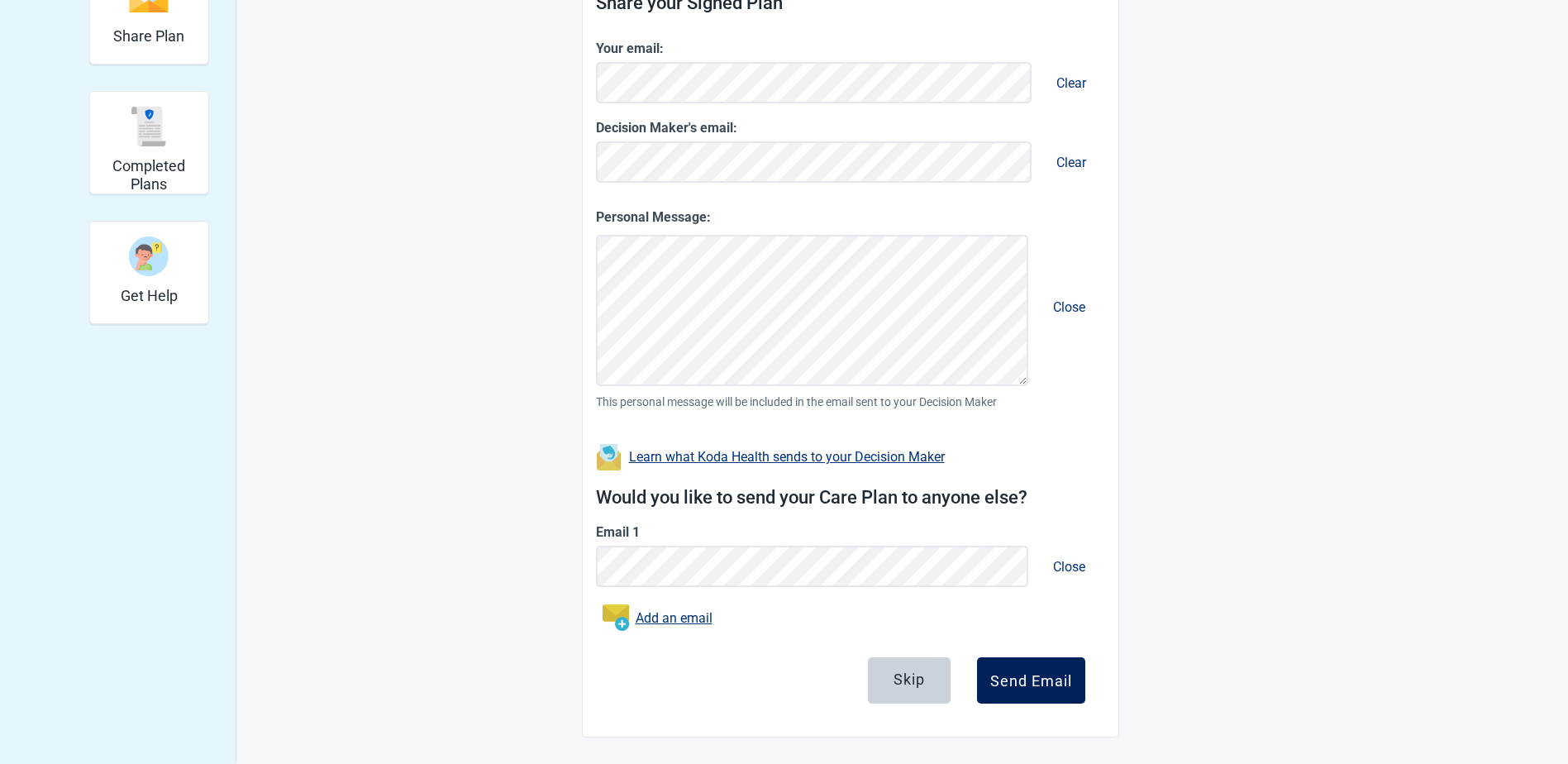
click at [1010, 680] on div "Send Email" at bounding box center [1031, 680] width 82 height 16
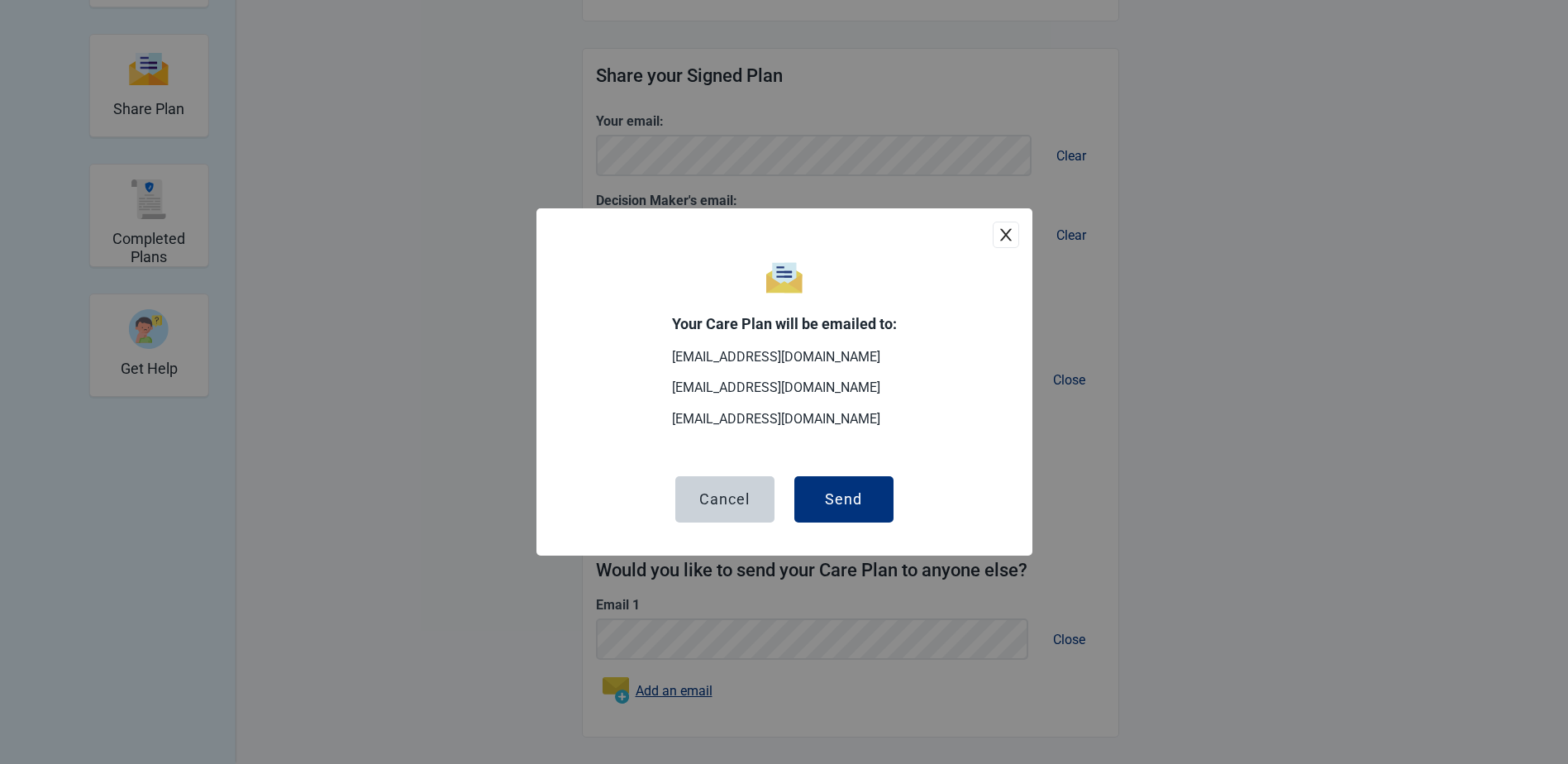
scroll to position [300, 0]
click at [839, 503] on div "Send" at bounding box center [843, 500] width 37 height 16
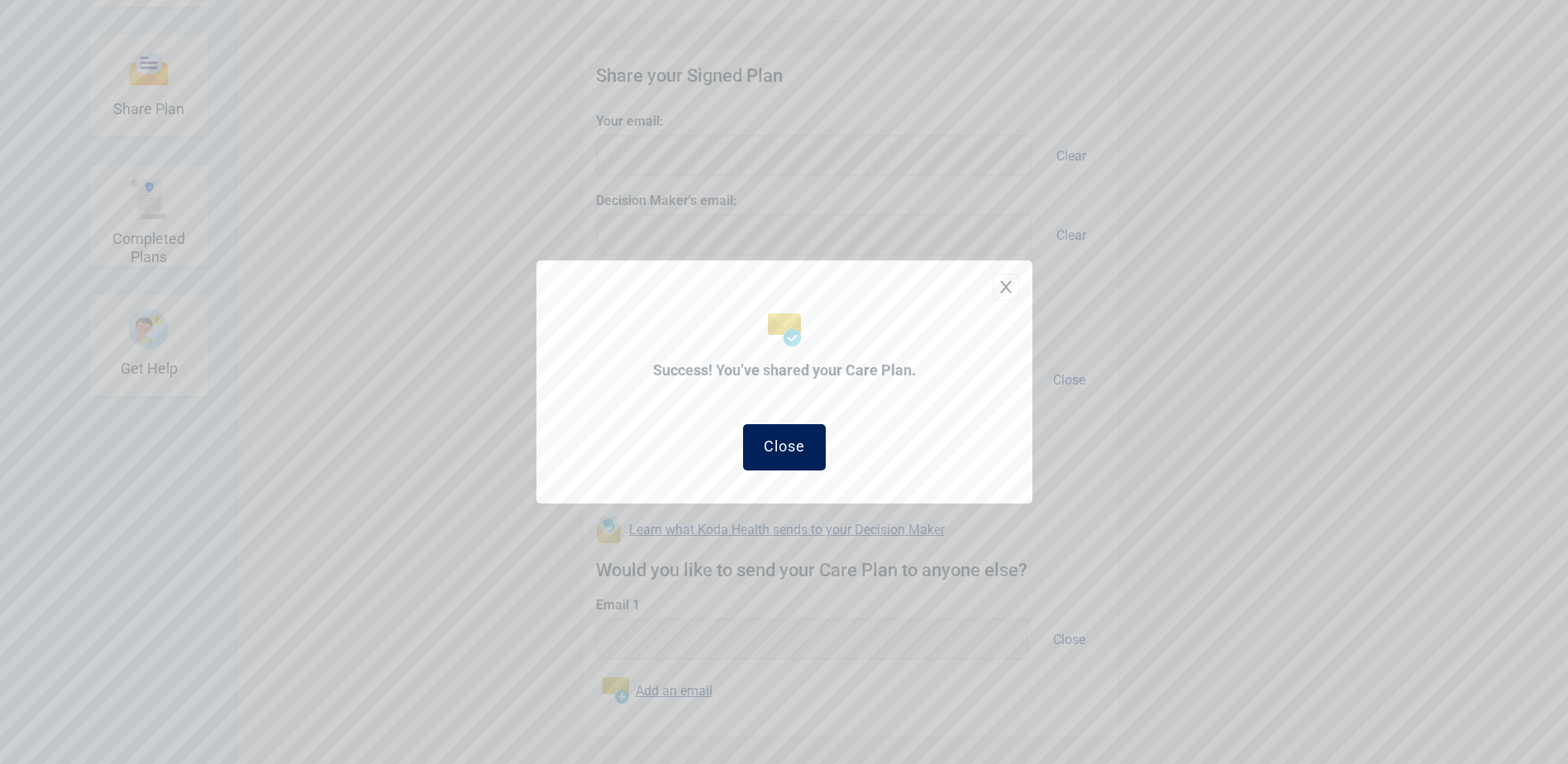
click at [798, 450] on button "Close" at bounding box center [784, 447] width 83 height 46
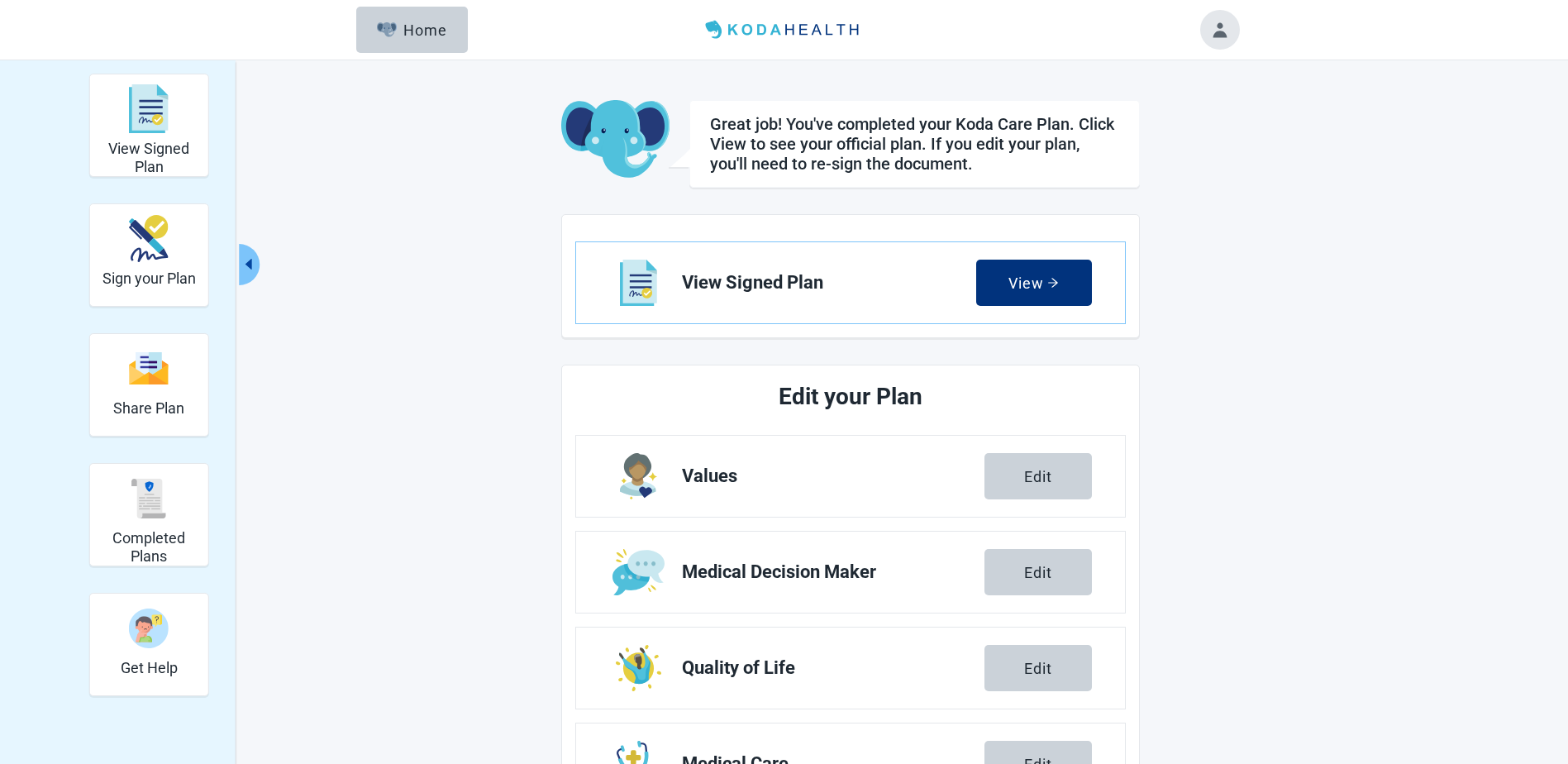
click at [1209, 22] on button "Toggle account menu" at bounding box center [1220, 30] width 40 height 40
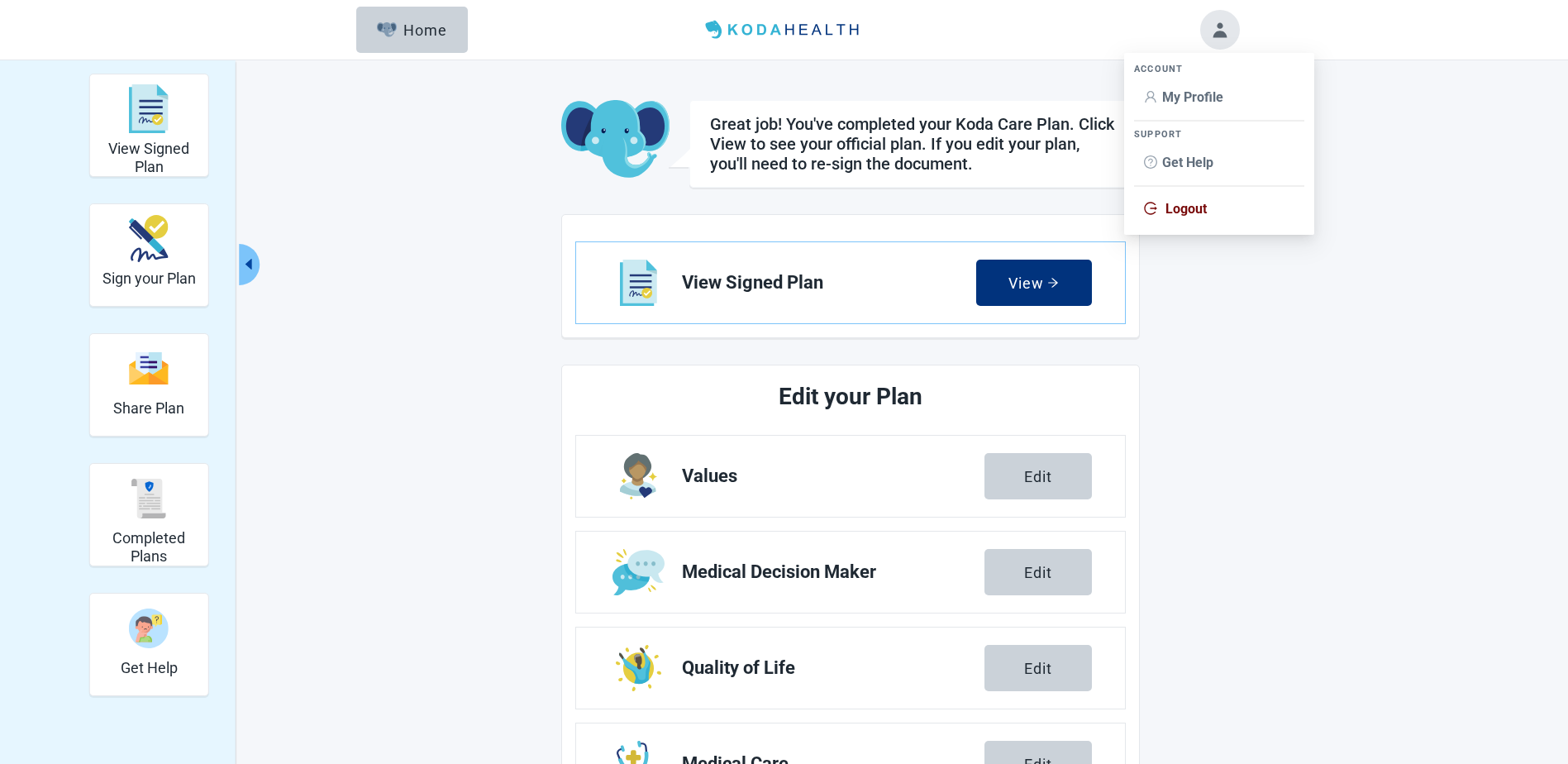
click at [1189, 208] on span "Logout" at bounding box center [1187, 208] width 42 height 15
